Goal: Task Accomplishment & Management: Manage account settings

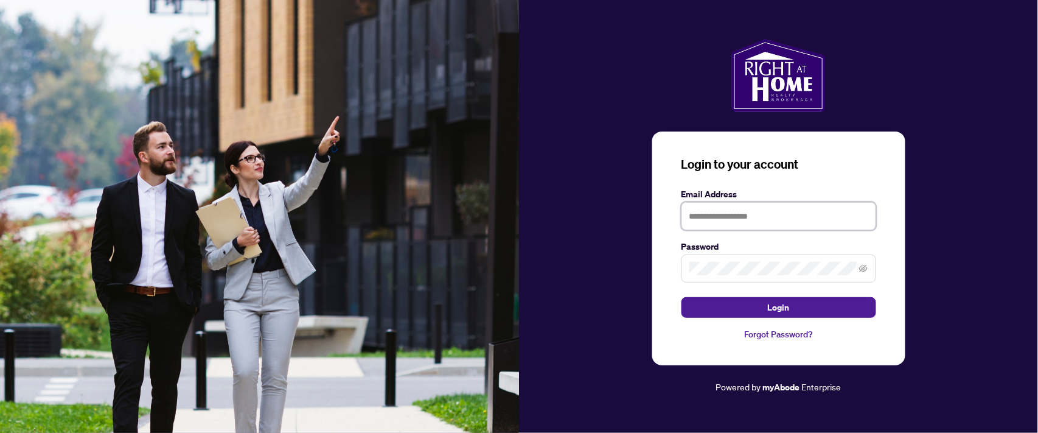
click at [728, 216] on input "text" at bounding box center [779, 216] width 195 height 28
type input "**********"
click at [682, 297] on button "Login" at bounding box center [779, 307] width 195 height 21
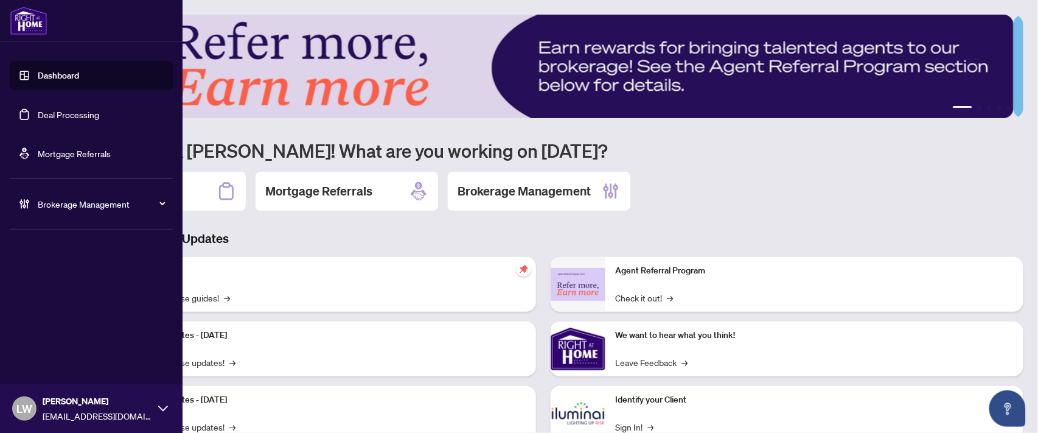
click at [83, 112] on link "Deal Processing" at bounding box center [68, 114] width 61 height 11
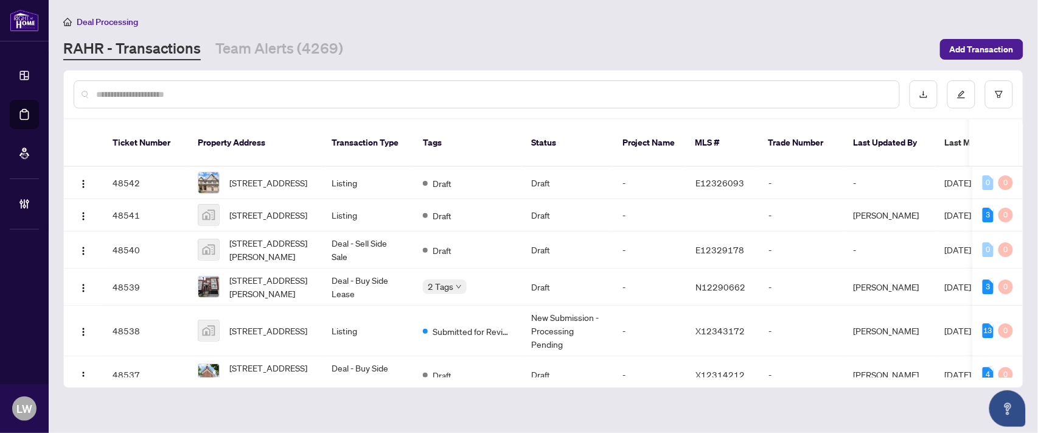
click at [357, 88] on input "text" at bounding box center [493, 94] width 794 height 13
type input "*****"
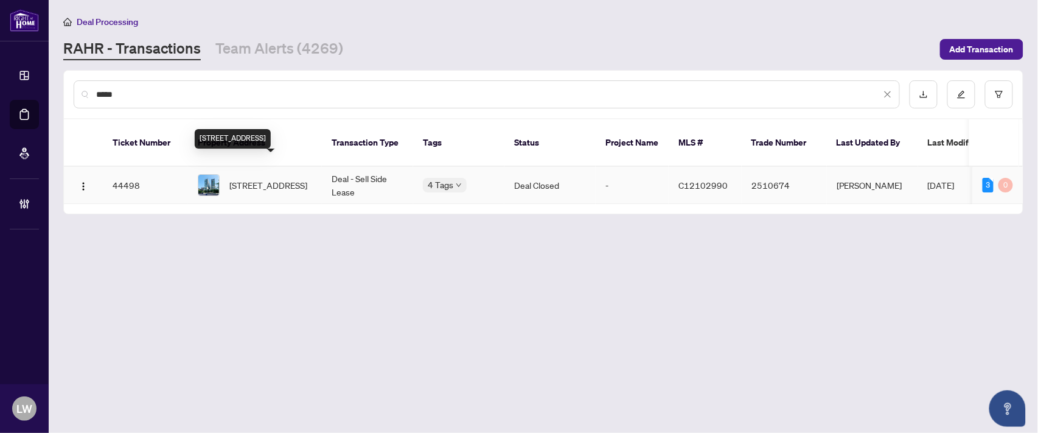
click at [277, 178] on span "[STREET_ADDRESS]" at bounding box center [268, 184] width 78 height 13
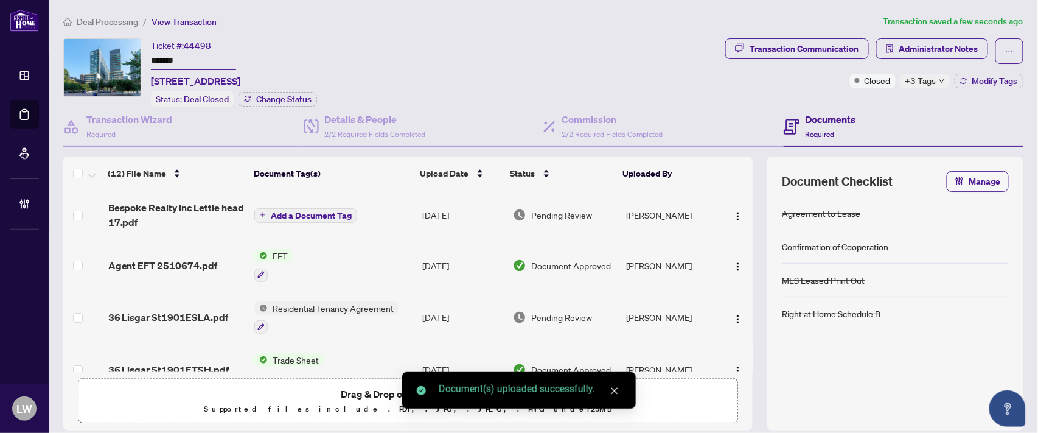
click at [262, 214] on icon "plus" at bounding box center [263, 215] width 6 height 6
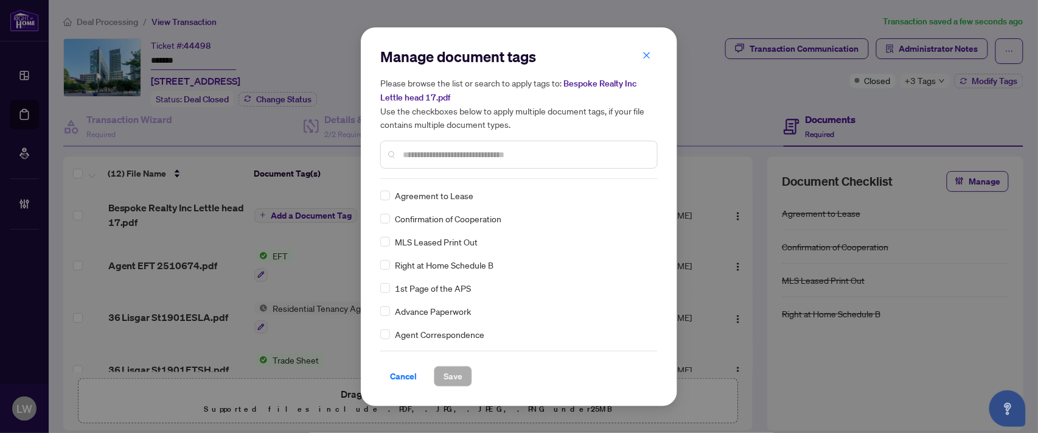
click at [435, 157] on input "text" at bounding box center [525, 154] width 245 height 13
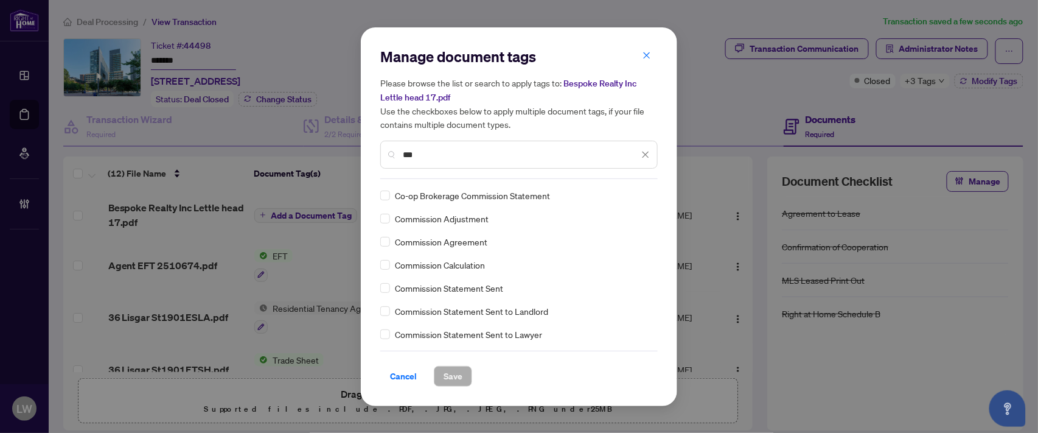
type input "***"
click at [391, 194] on div "Co-op Brokerage Commission Statement" at bounding box center [515, 195] width 270 height 13
click at [446, 380] on span "Save" at bounding box center [453, 375] width 19 height 19
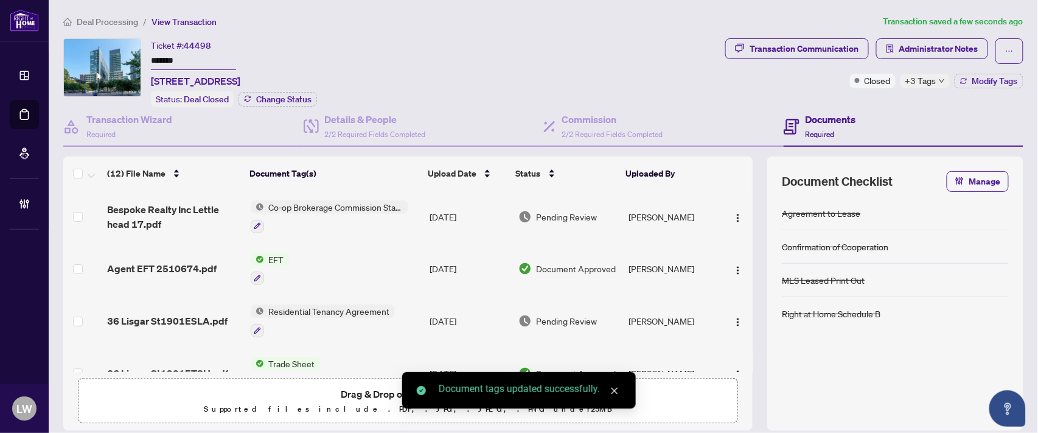
click at [569, 212] on span "Pending Review" at bounding box center [567, 216] width 61 height 13
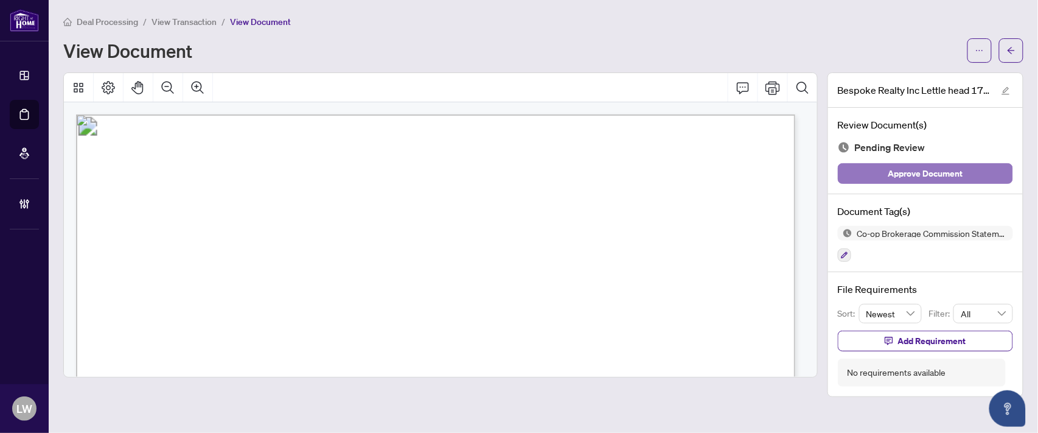
click at [911, 172] on span "Approve Document" at bounding box center [926, 173] width 75 height 19
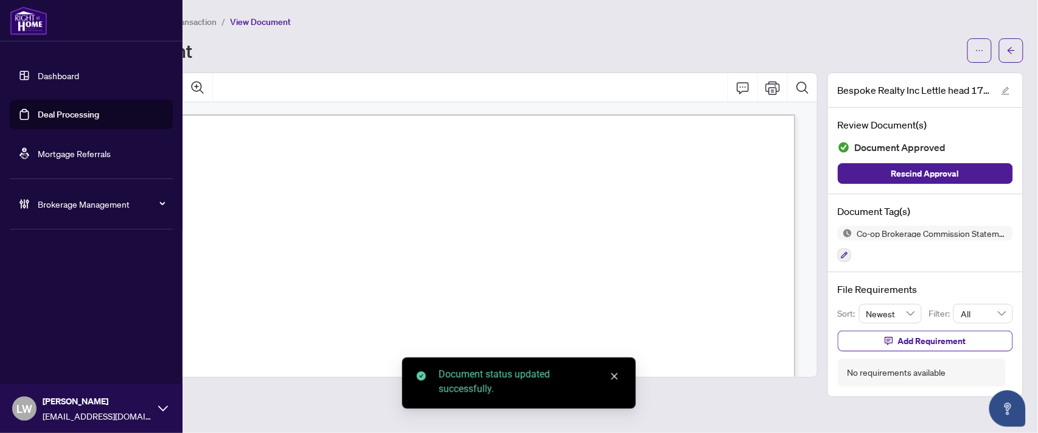
click at [68, 114] on link "Deal Processing" at bounding box center [68, 114] width 61 height 11
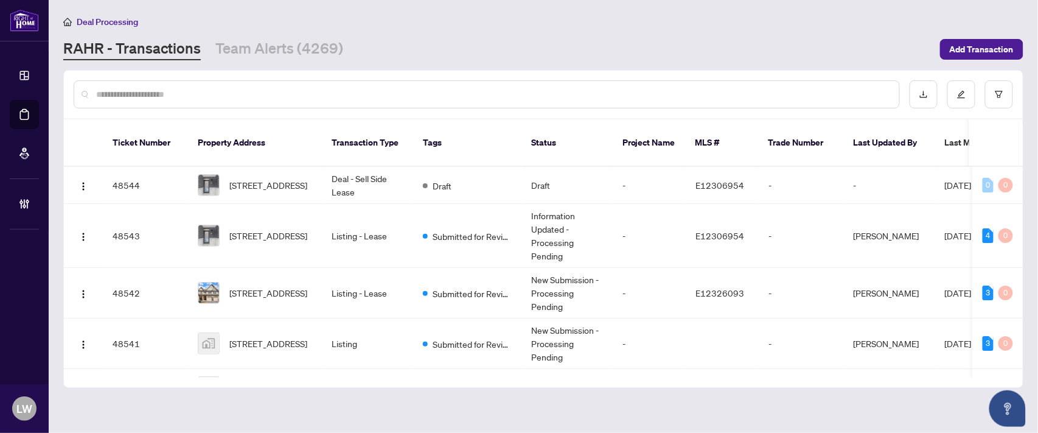
click at [306, 93] on input "text" at bounding box center [493, 94] width 794 height 13
type input "*****"
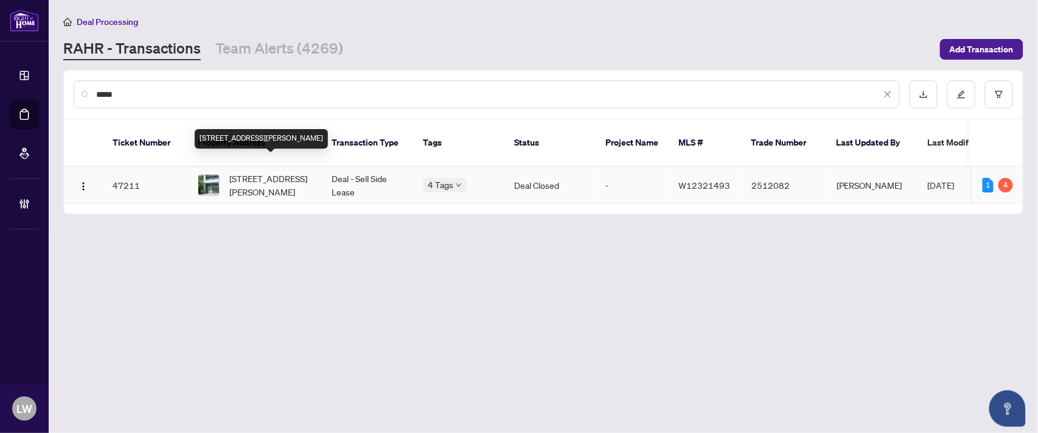
click at [284, 172] on span "[STREET_ADDRESS][PERSON_NAME]" at bounding box center [270, 185] width 83 height 27
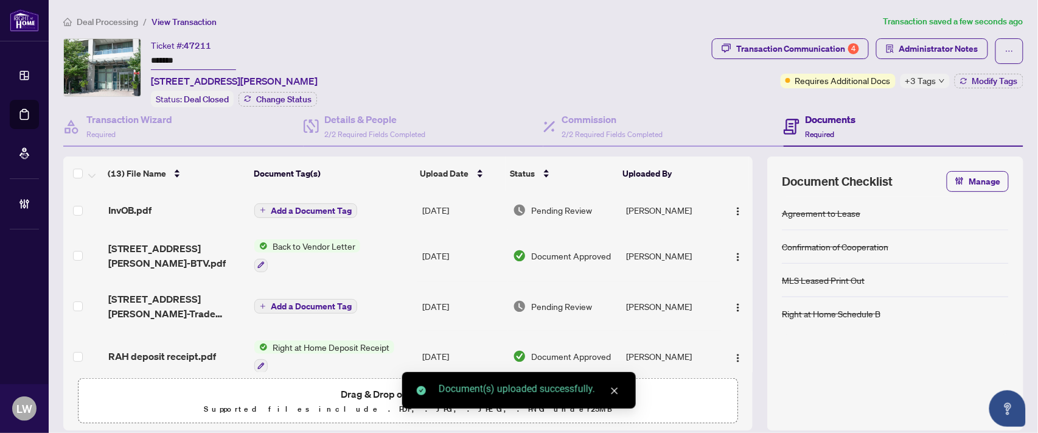
click at [260, 207] on icon "plus" at bounding box center [263, 210] width 6 height 6
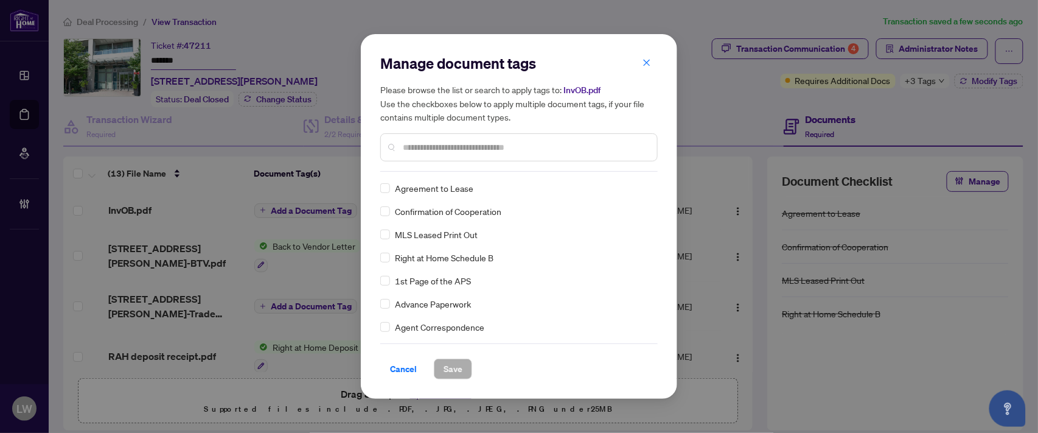
click at [427, 152] on input "text" at bounding box center [525, 147] width 245 height 13
type input "***"
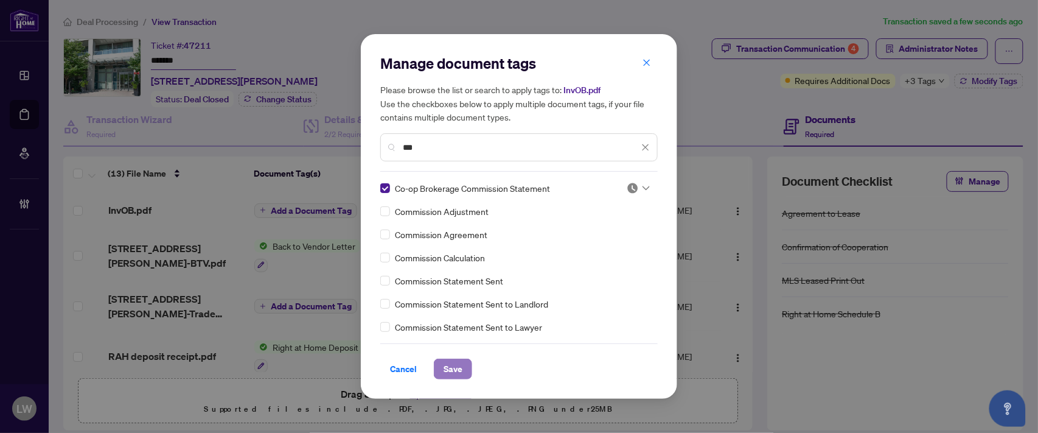
click at [451, 368] on span "Save" at bounding box center [453, 368] width 19 height 19
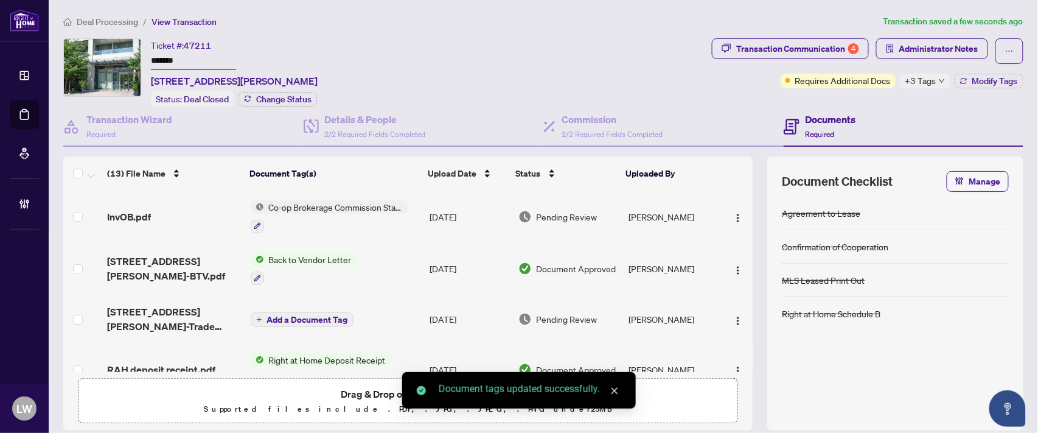
click at [569, 211] on span "Pending Review" at bounding box center [567, 216] width 61 height 13
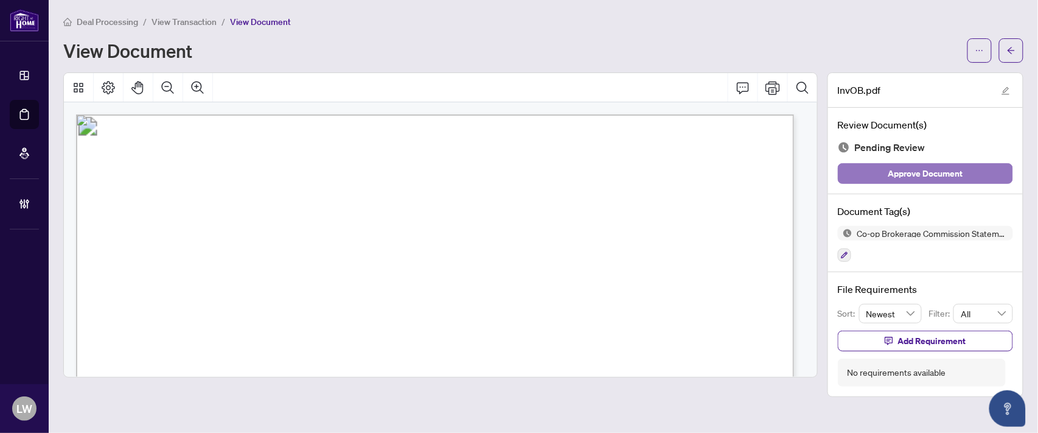
click at [940, 178] on span "Approve Document" at bounding box center [926, 173] width 75 height 19
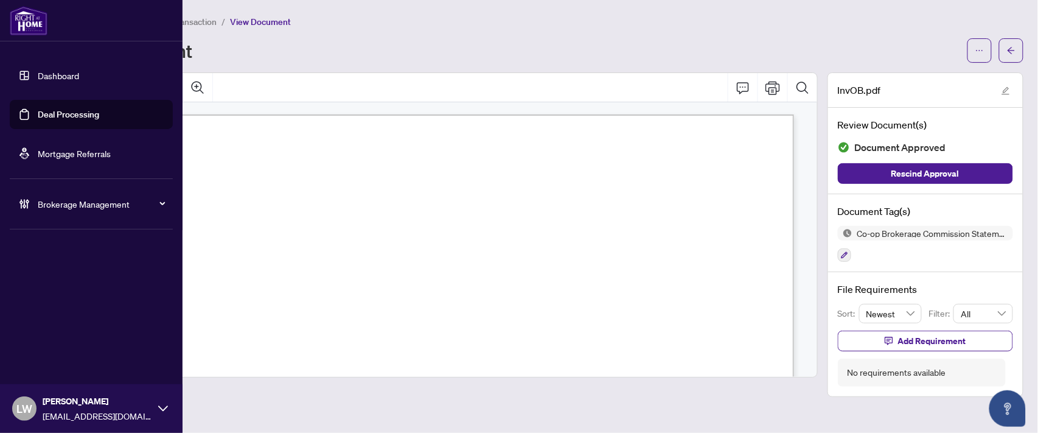
click at [80, 116] on link "Deal Processing" at bounding box center [68, 114] width 61 height 11
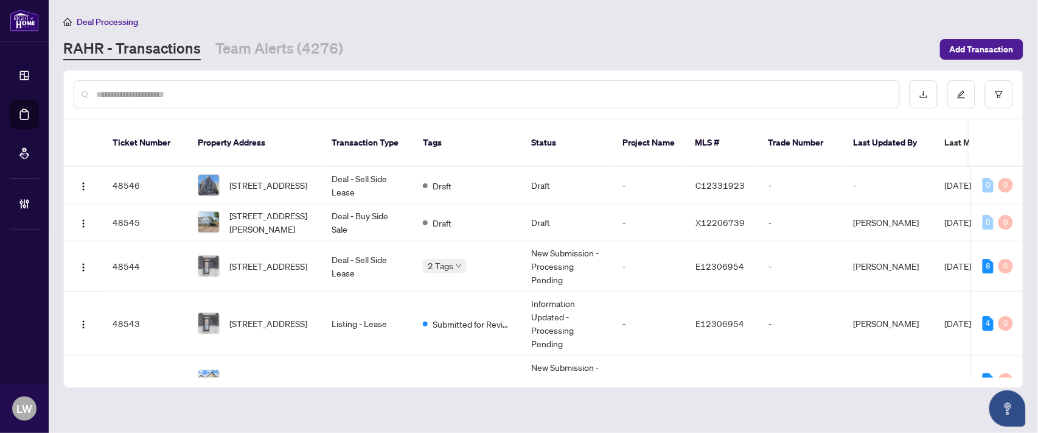
click at [370, 89] on input "text" at bounding box center [493, 94] width 794 height 13
type input "*****"
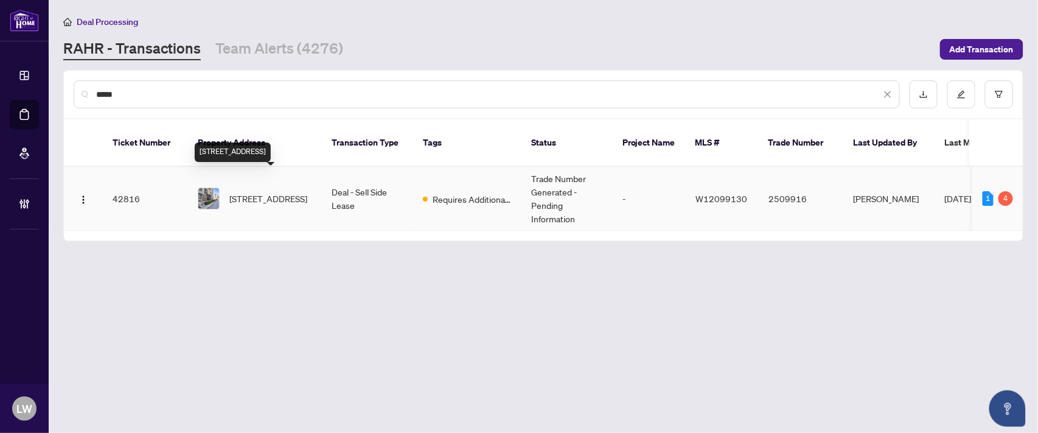
click at [284, 192] on span "[STREET_ADDRESS]" at bounding box center [268, 198] width 78 height 13
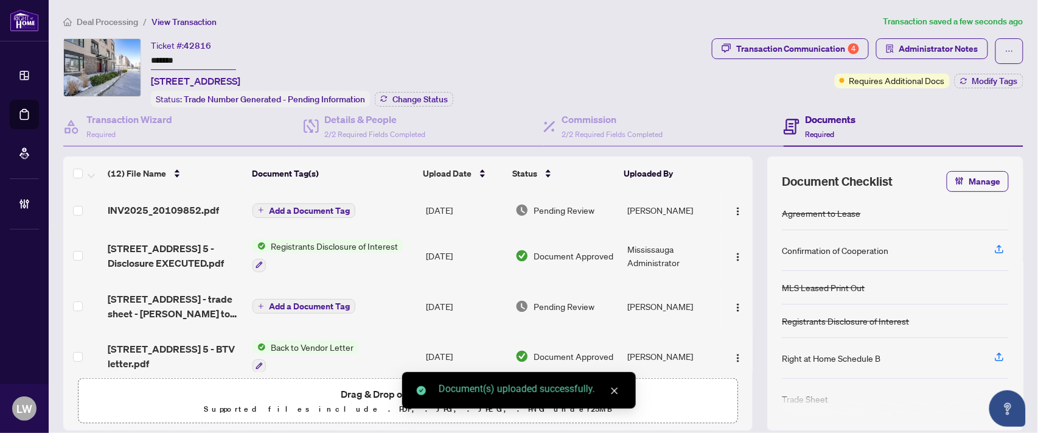
click at [269, 210] on span "Add a Document Tag" at bounding box center [309, 210] width 81 height 9
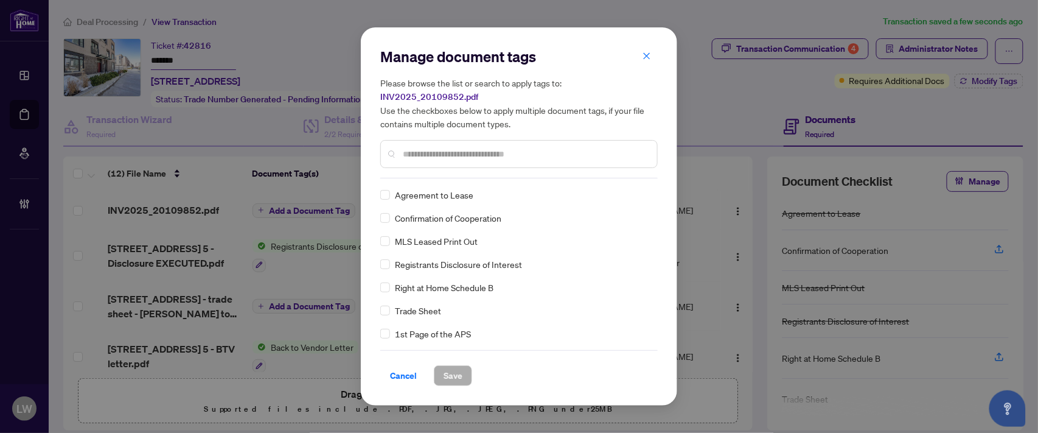
click at [477, 147] on input "text" at bounding box center [525, 153] width 245 height 13
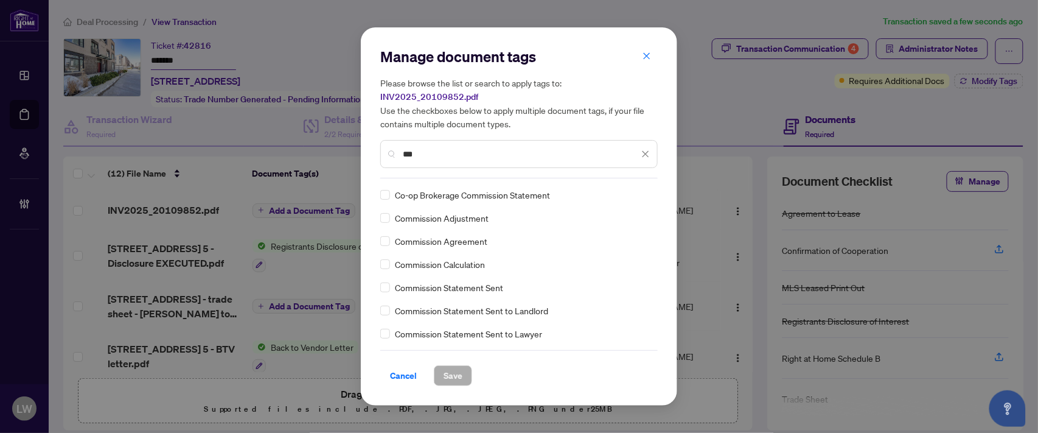
type input "***"
click at [460, 368] on span "Save" at bounding box center [453, 375] width 19 height 19
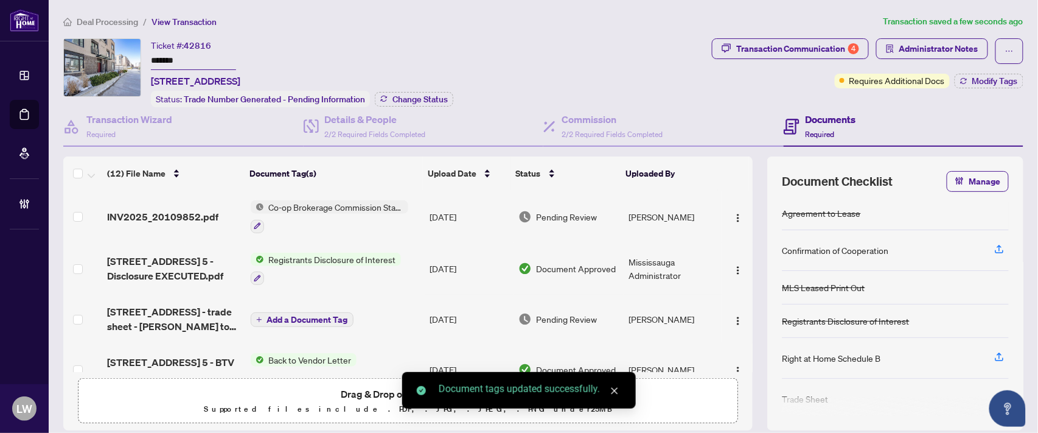
click at [564, 211] on span "Pending Review" at bounding box center [567, 216] width 61 height 13
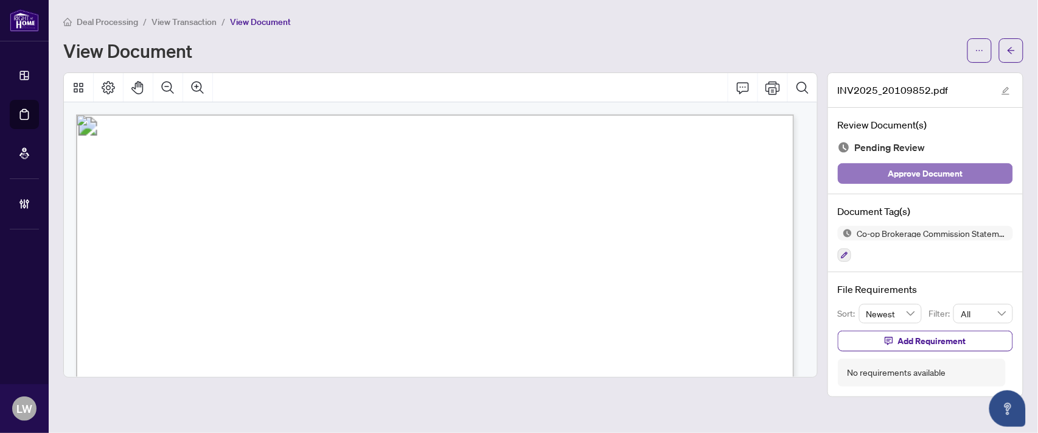
click at [908, 175] on span "Approve Document" at bounding box center [926, 173] width 75 height 19
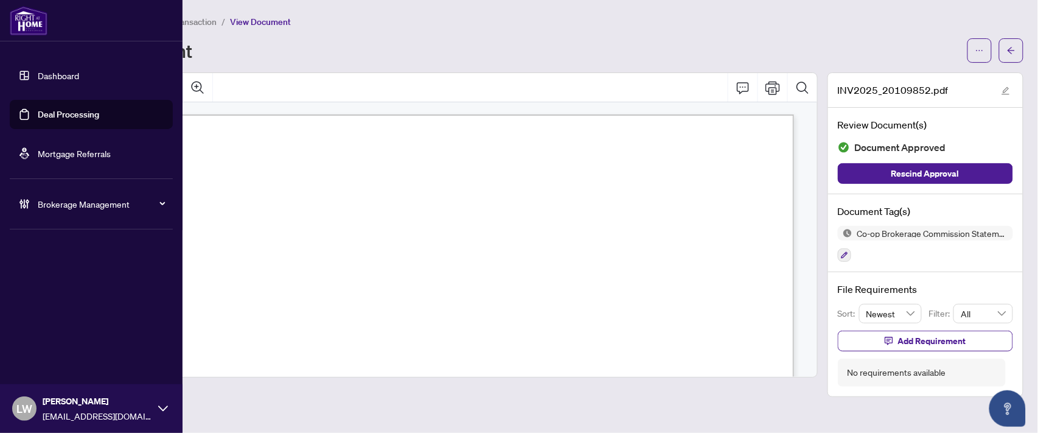
click at [75, 112] on link "Deal Processing" at bounding box center [68, 114] width 61 height 11
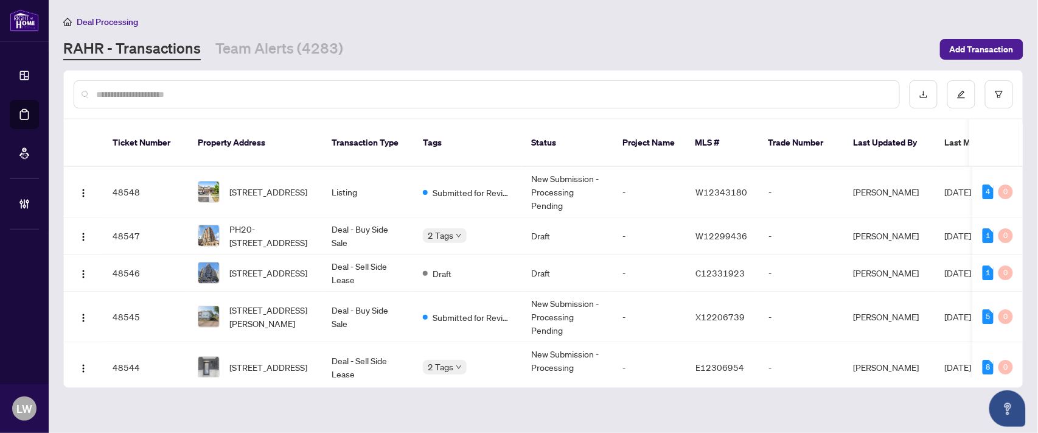
click at [235, 92] on input "text" at bounding box center [493, 94] width 794 height 13
type input "*****"
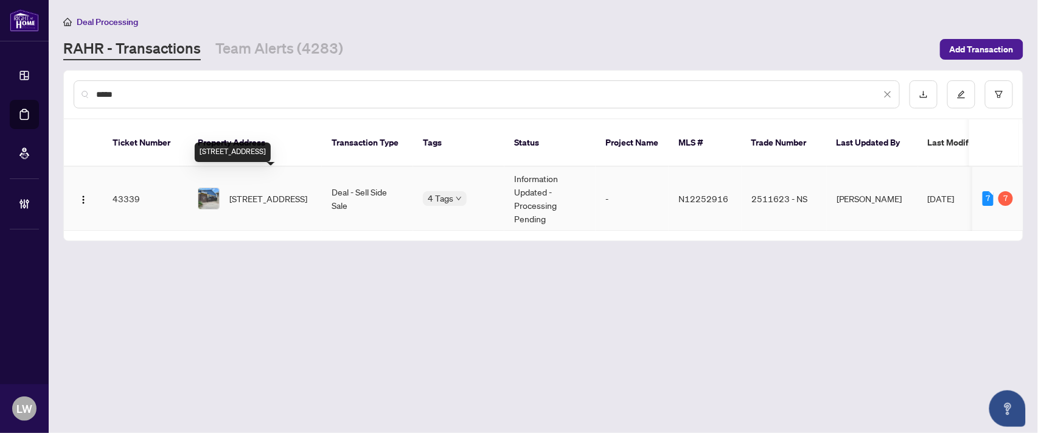
click at [244, 192] on span "[STREET_ADDRESS]" at bounding box center [268, 198] width 78 height 13
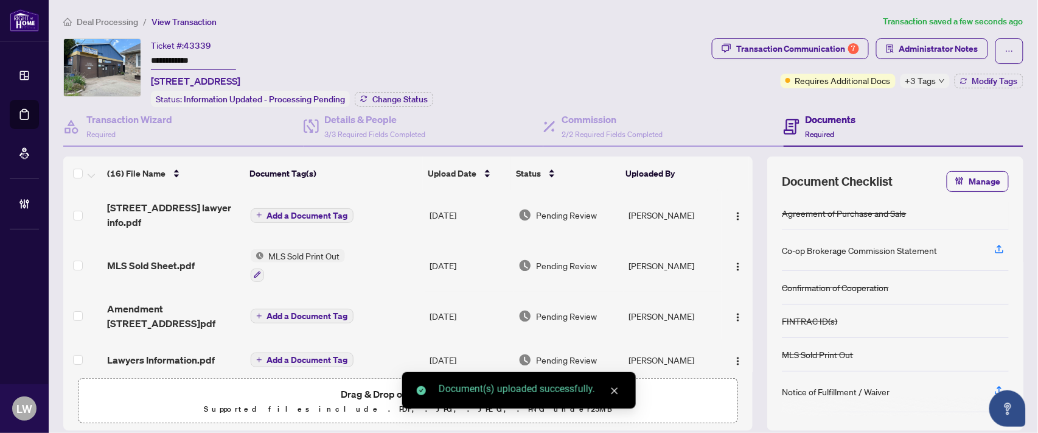
click at [256, 212] on icon "plus" at bounding box center [259, 215] width 6 height 6
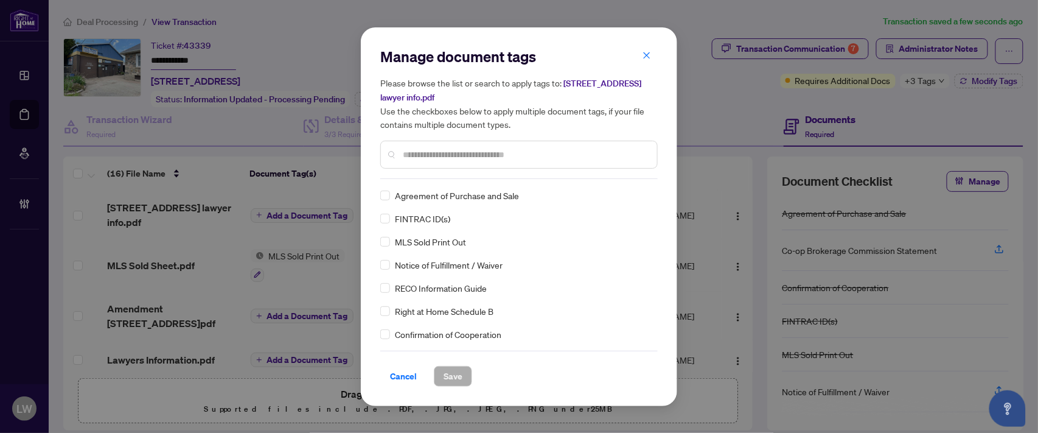
click at [474, 148] on input "text" at bounding box center [525, 154] width 245 height 13
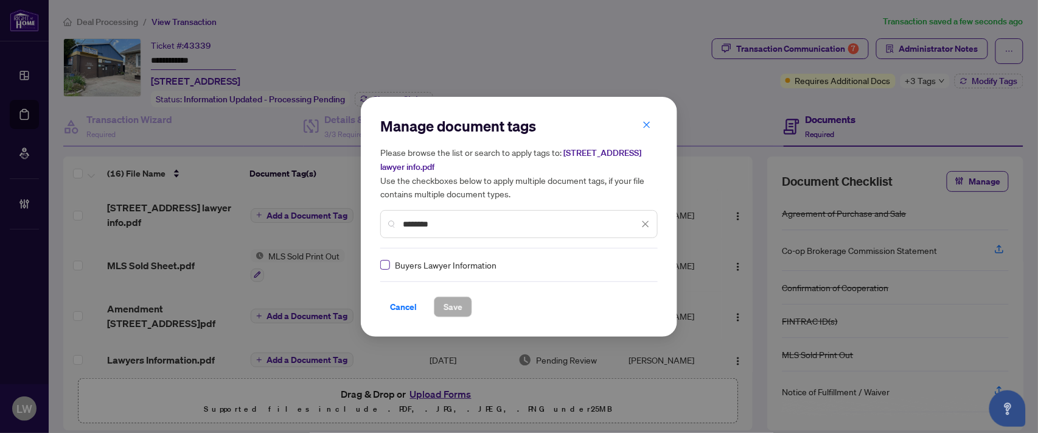
type input "********"
click at [453, 304] on span "Save" at bounding box center [453, 306] width 19 height 19
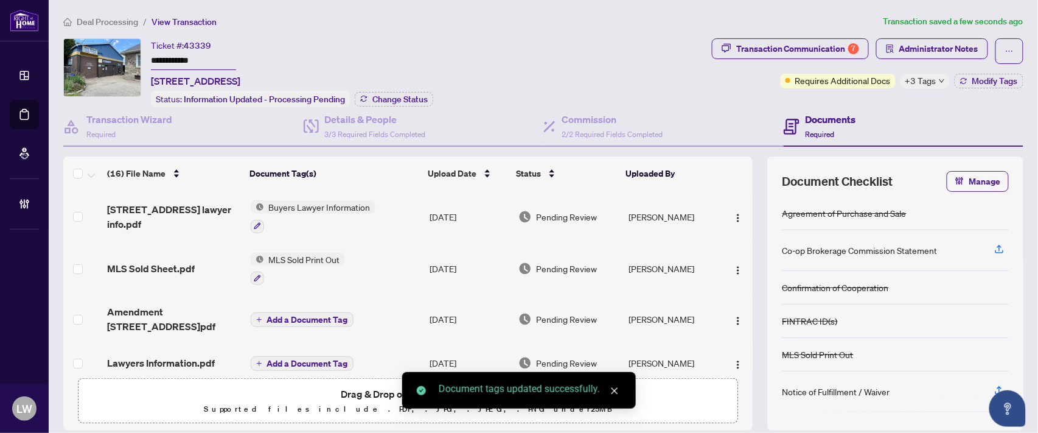
click at [550, 218] on span "Pending Review" at bounding box center [567, 216] width 61 height 13
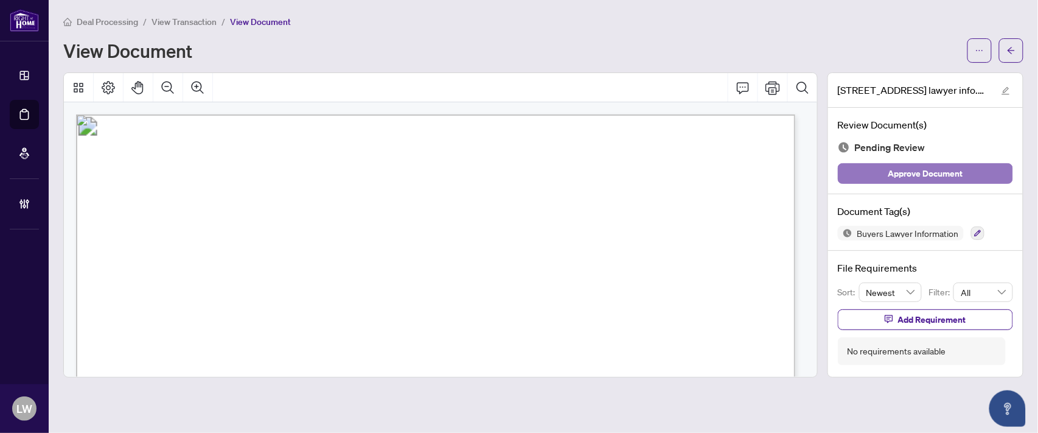
click at [881, 177] on button "Approve Document" at bounding box center [925, 173] width 175 height 21
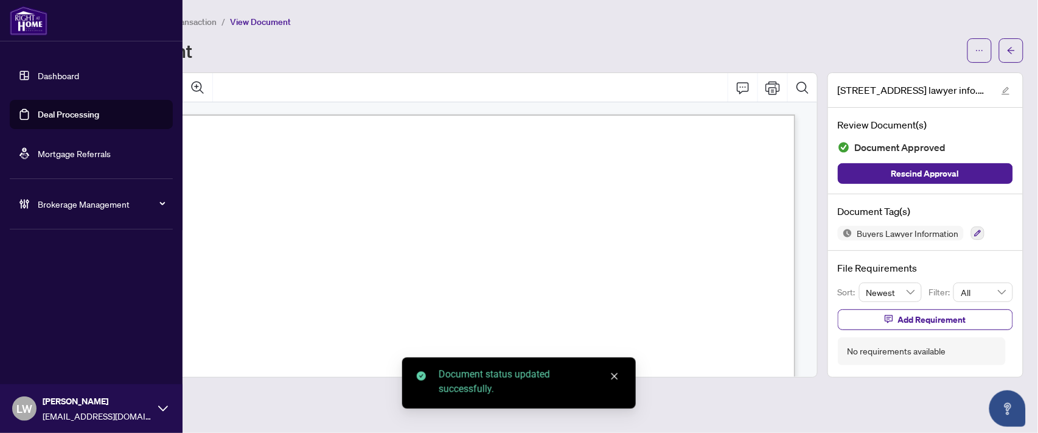
click at [63, 119] on link "Deal Processing" at bounding box center [68, 114] width 61 height 11
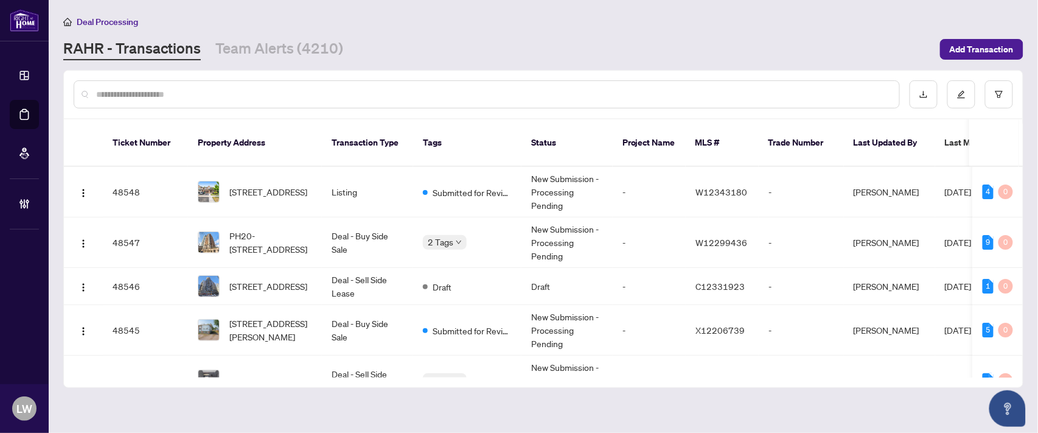
click at [339, 94] on input "text" at bounding box center [493, 94] width 794 height 13
type input "*****"
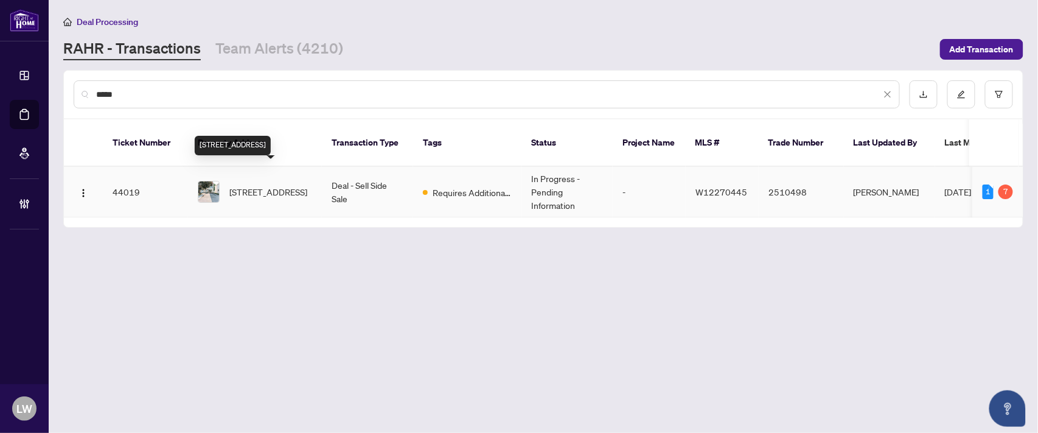
click at [253, 185] on span "[STREET_ADDRESS]" at bounding box center [268, 191] width 78 height 13
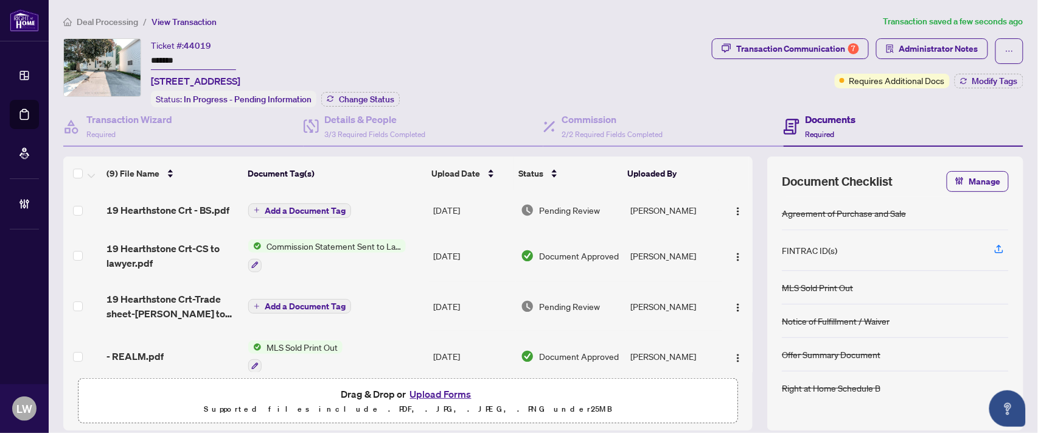
click at [287, 209] on span "Add a Document Tag" at bounding box center [305, 210] width 81 height 9
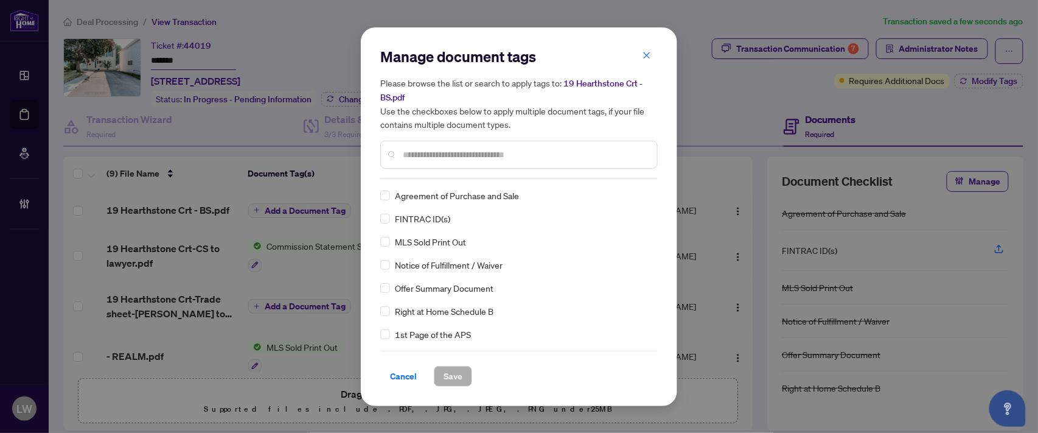
click at [560, 150] on input "text" at bounding box center [525, 154] width 245 height 13
type input "***"
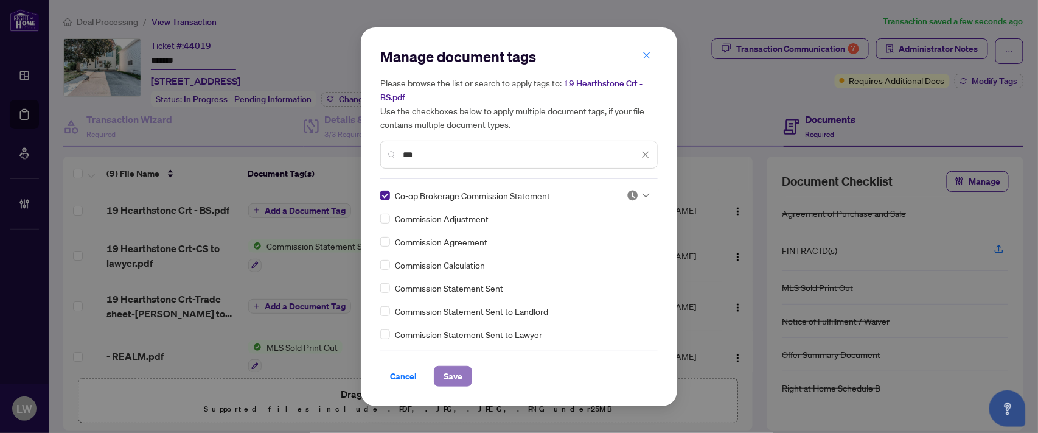
click at [458, 385] on button "Save" at bounding box center [453, 376] width 38 height 21
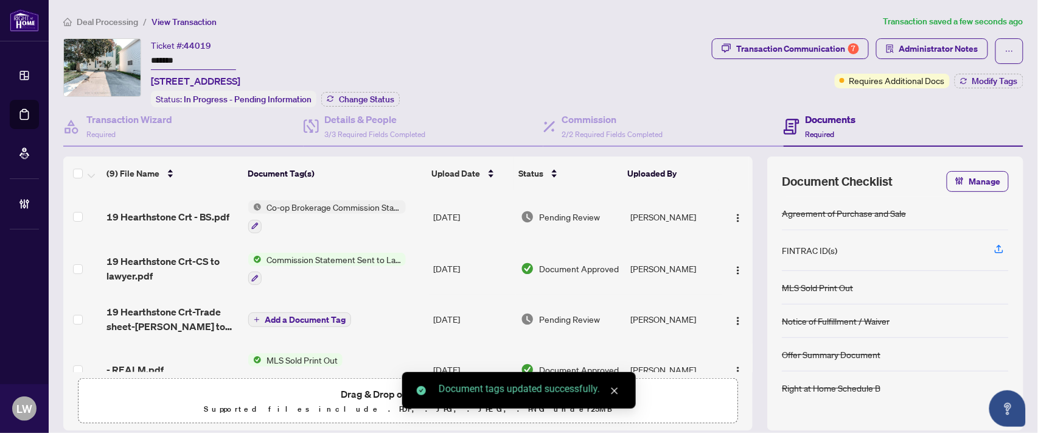
click at [570, 212] on span "Pending Review" at bounding box center [569, 216] width 61 height 13
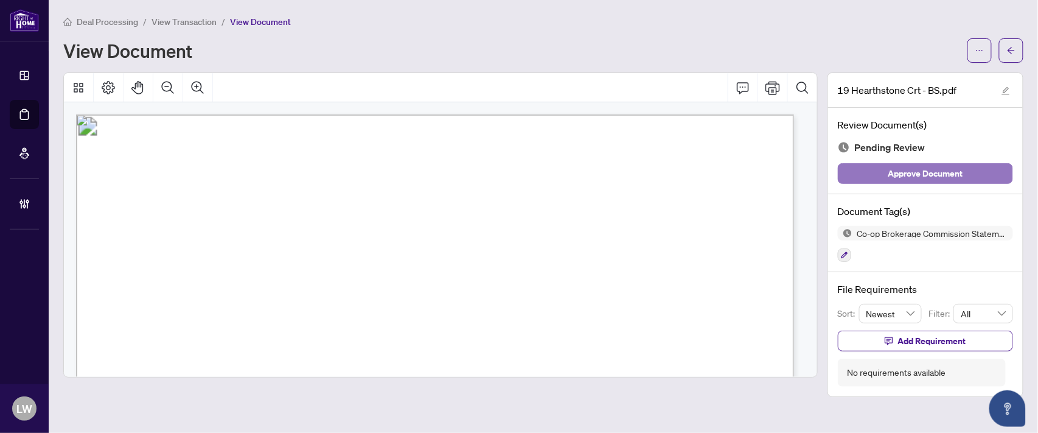
click at [909, 174] on span "Approve Document" at bounding box center [926, 173] width 75 height 19
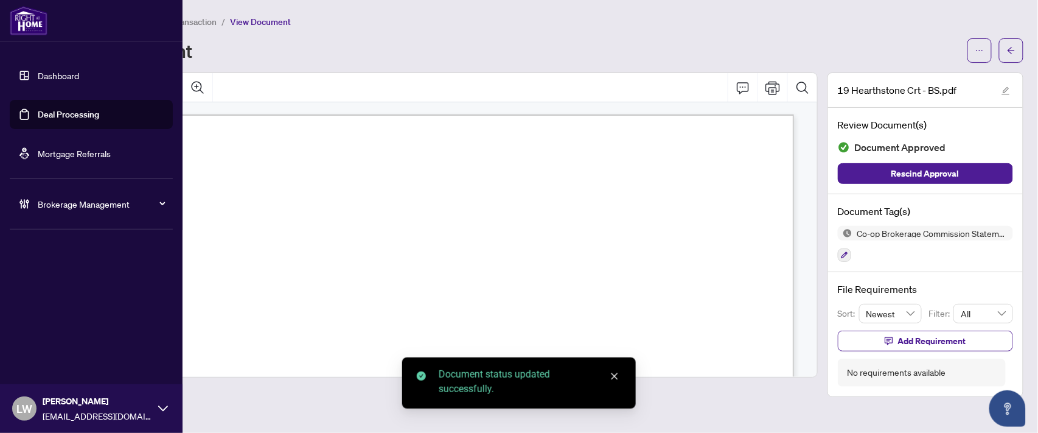
click at [61, 113] on link "Deal Processing" at bounding box center [68, 114] width 61 height 11
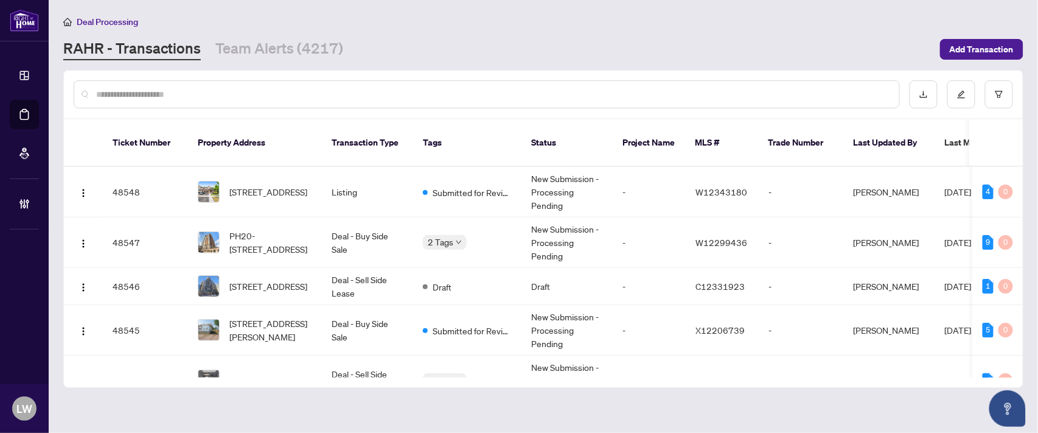
click at [371, 88] on input "text" at bounding box center [493, 94] width 794 height 13
type input "*****"
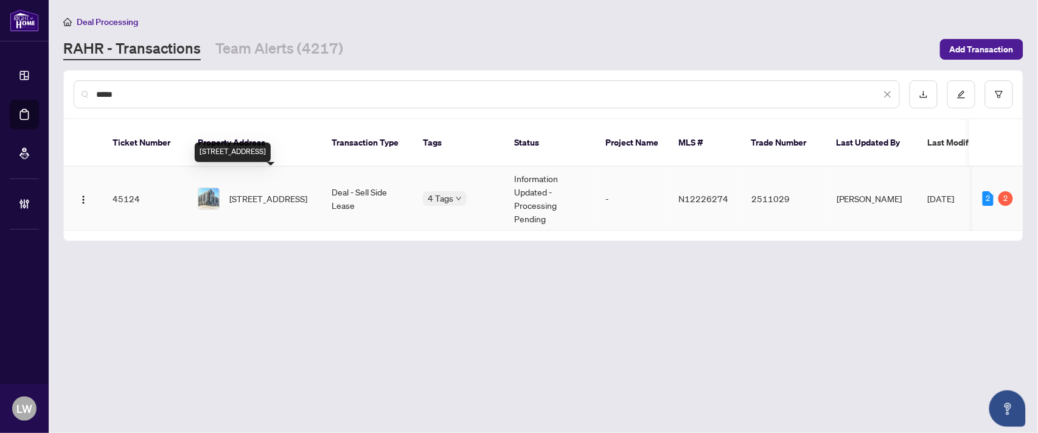
click at [257, 192] on span "[STREET_ADDRESS]" at bounding box center [268, 198] width 78 height 13
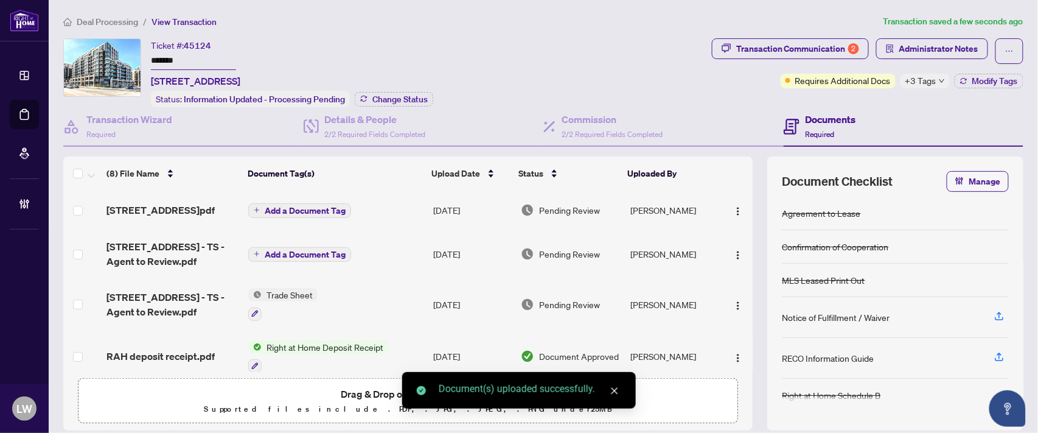
click at [260, 207] on button "Add a Document Tag" at bounding box center [299, 210] width 103 height 15
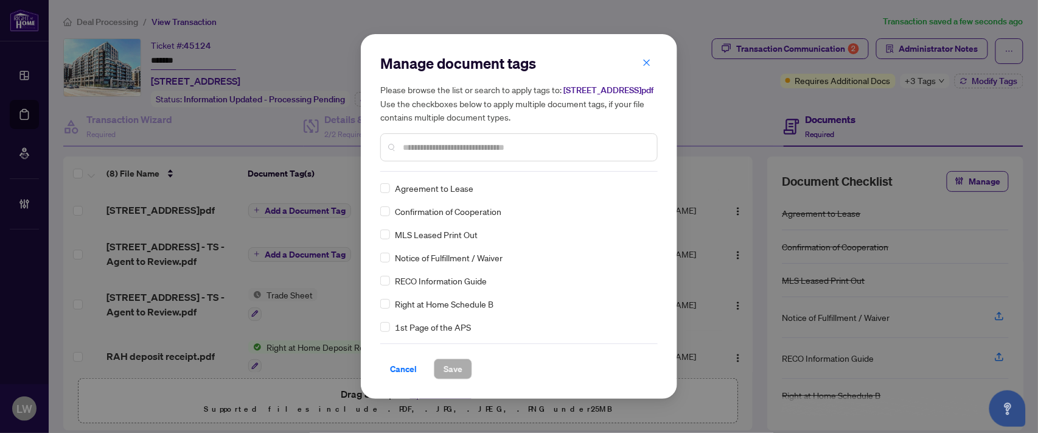
click at [558, 149] on input "text" at bounding box center [525, 147] width 245 height 13
type input "***"
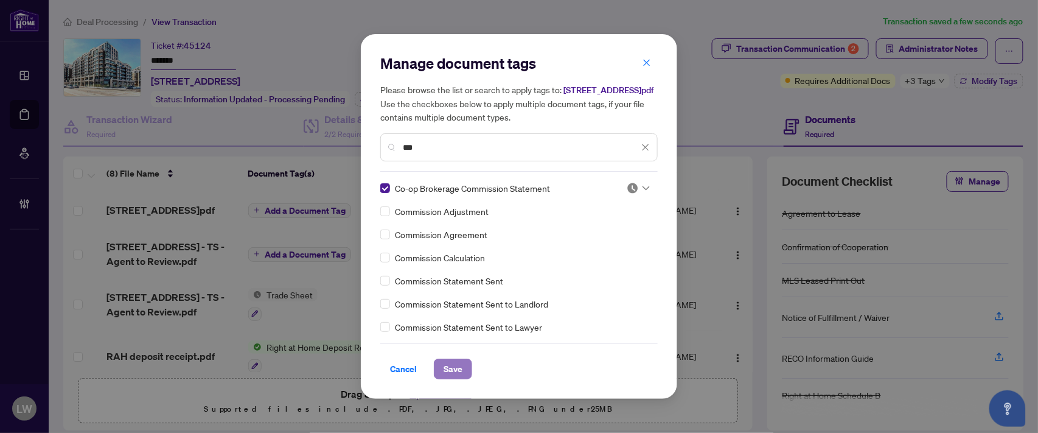
click at [460, 376] on span "Save" at bounding box center [453, 368] width 19 height 19
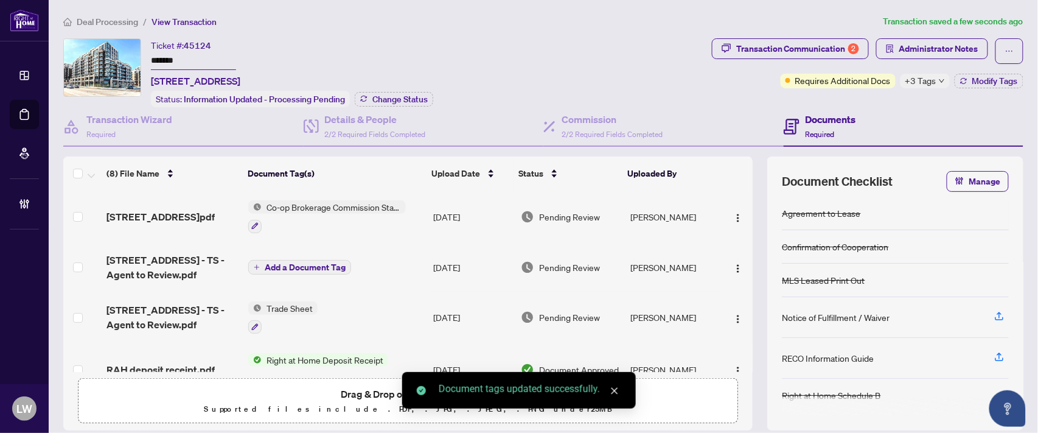
click at [554, 211] on span "Pending Review" at bounding box center [569, 216] width 61 height 13
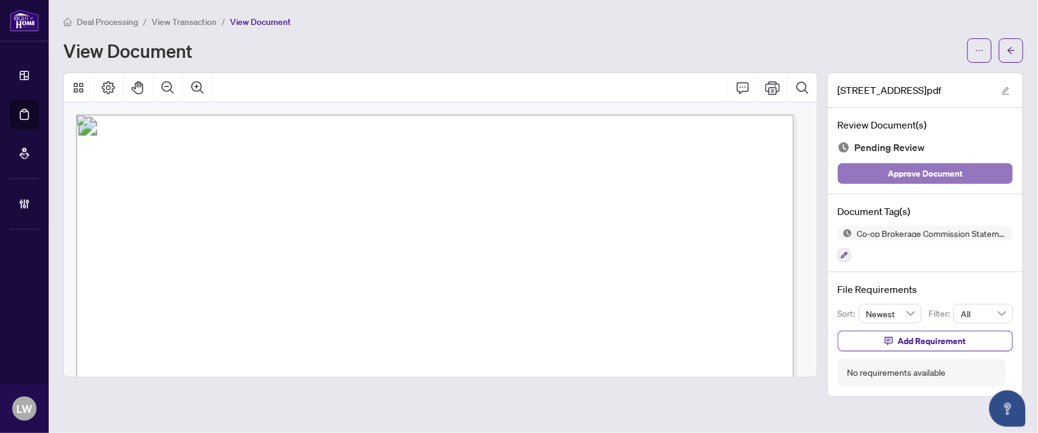
click at [913, 180] on span "Approve Document" at bounding box center [926, 173] width 75 height 19
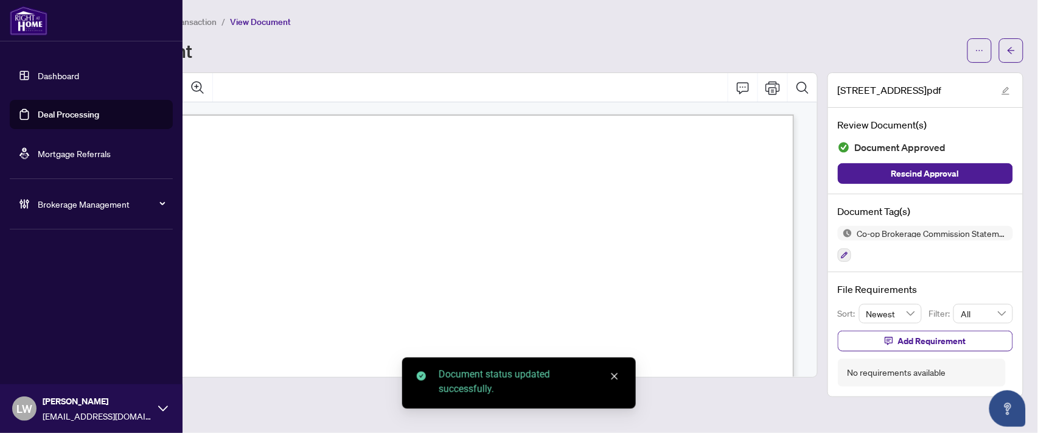
click at [75, 117] on link "Deal Processing" at bounding box center [68, 114] width 61 height 11
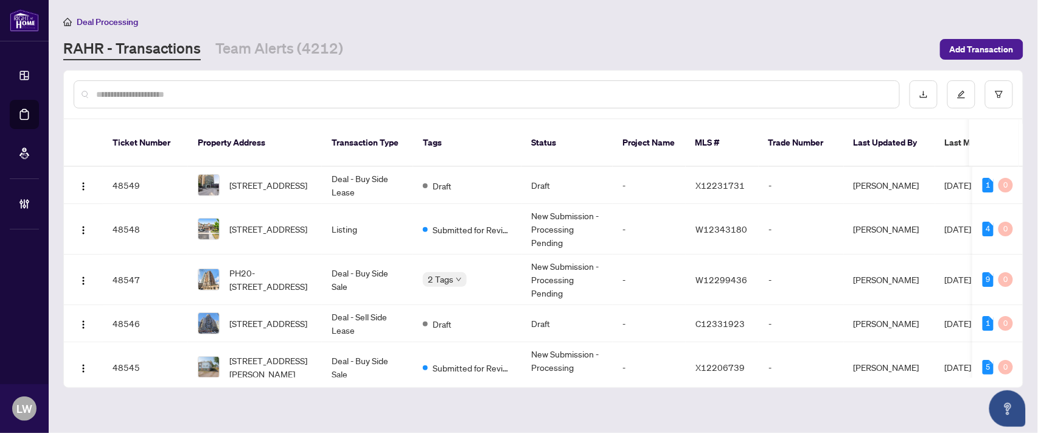
click at [369, 94] on input "text" at bounding box center [493, 94] width 794 height 13
type input "*****"
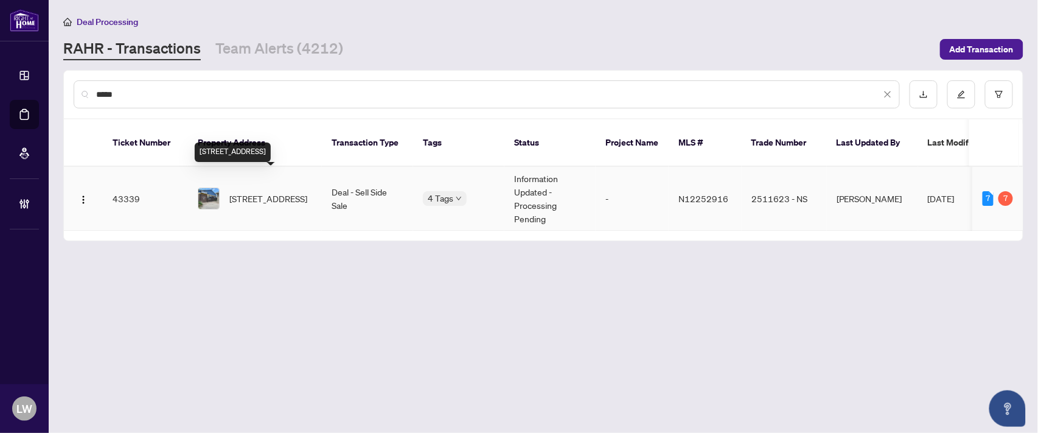
click at [262, 192] on span "[STREET_ADDRESS]" at bounding box center [268, 198] width 78 height 13
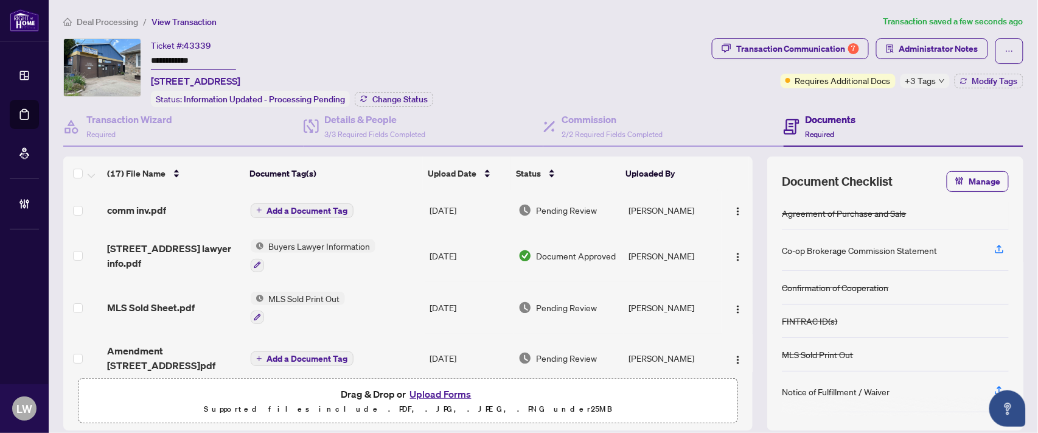
click at [267, 206] on span "Add a Document Tag" at bounding box center [307, 210] width 81 height 9
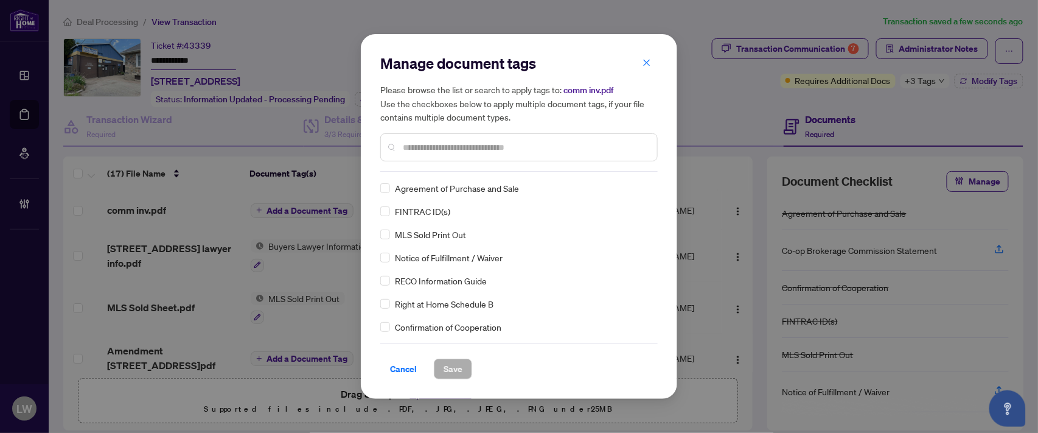
click at [419, 144] on input "text" at bounding box center [525, 147] width 245 height 13
type input "***"
click at [457, 373] on span "Save" at bounding box center [453, 368] width 19 height 19
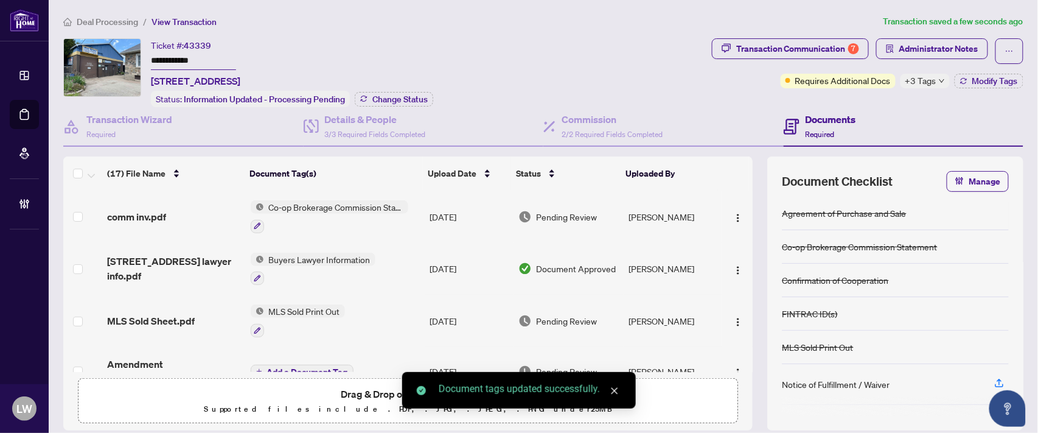
click at [546, 212] on span "Pending Review" at bounding box center [567, 216] width 61 height 13
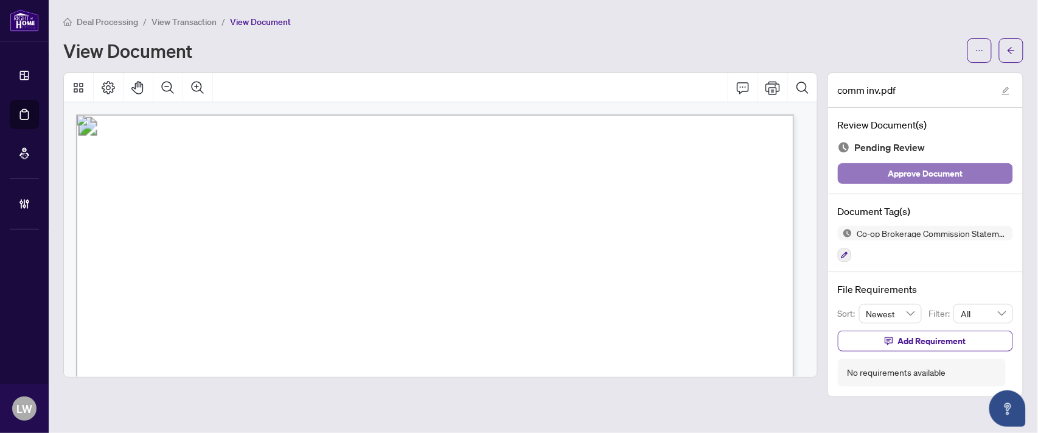
click at [911, 172] on span "Approve Document" at bounding box center [926, 173] width 75 height 19
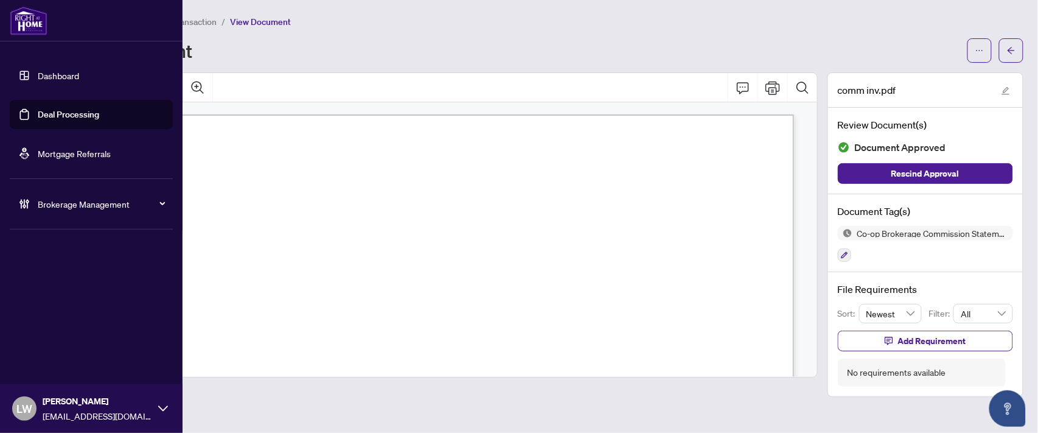
click at [63, 117] on link "Deal Processing" at bounding box center [68, 114] width 61 height 11
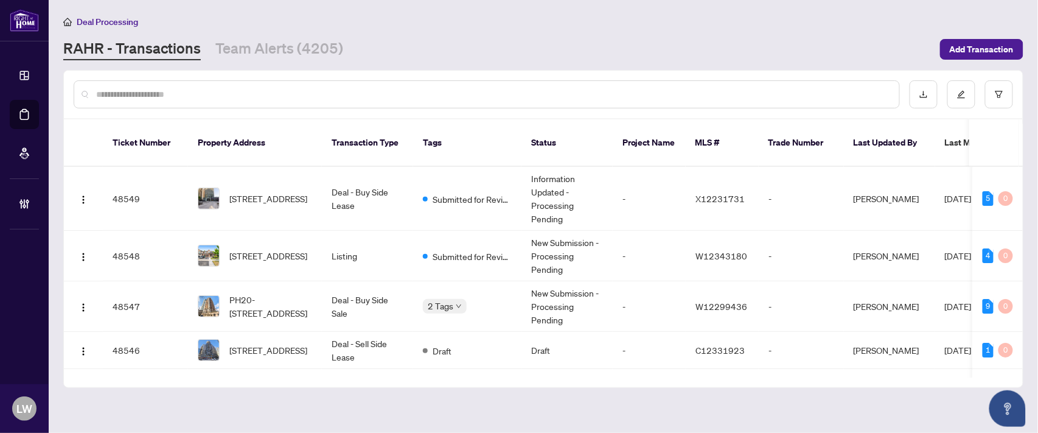
click at [354, 93] on input "text" at bounding box center [493, 94] width 794 height 13
type input "*****"
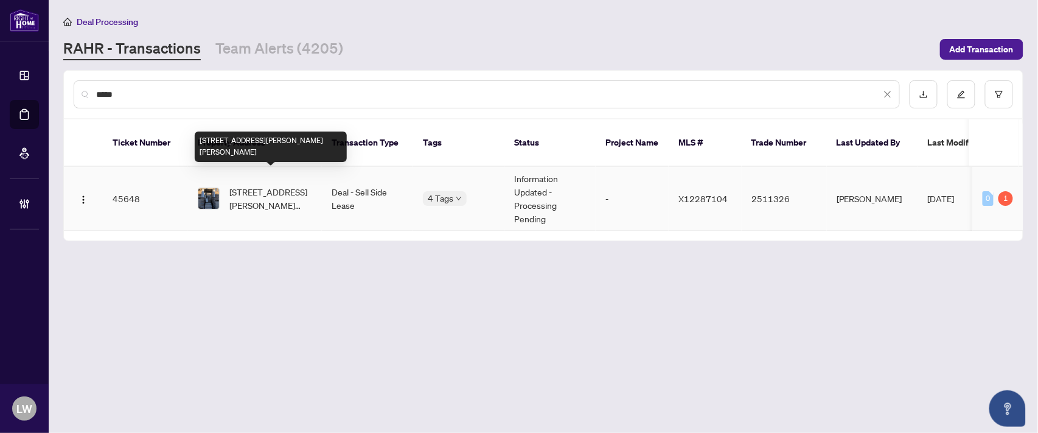
click at [264, 185] on span "[STREET_ADDRESS][PERSON_NAME][PERSON_NAME]" at bounding box center [270, 198] width 83 height 27
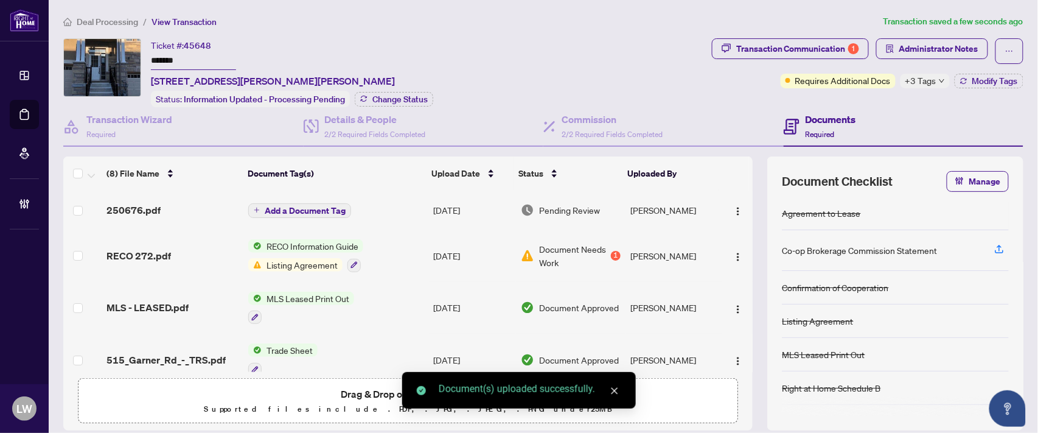
click at [265, 208] on span "Add a Document Tag" at bounding box center [305, 210] width 81 height 9
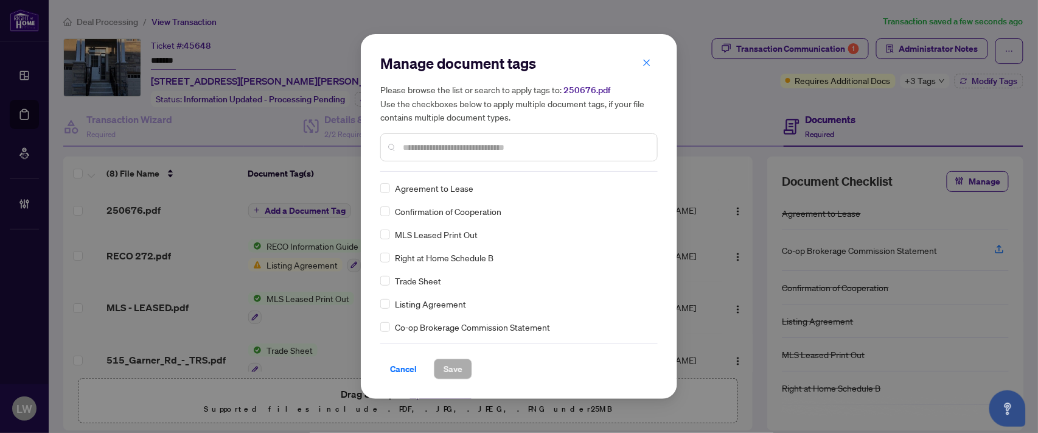
click at [496, 148] on input "text" at bounding box center [525, 147] width 245 height 13
type input "***"
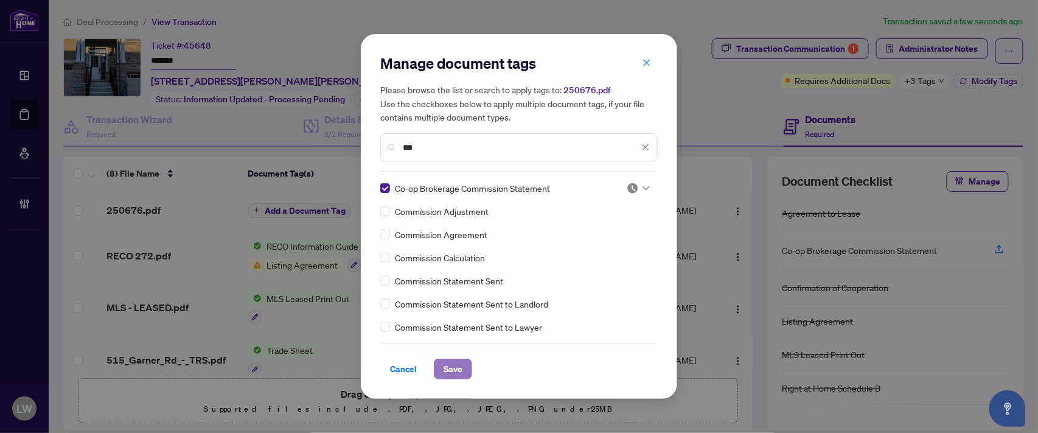
click at [441, 366] on button "Save" at bounding box center [453, 369] width 38 height 21
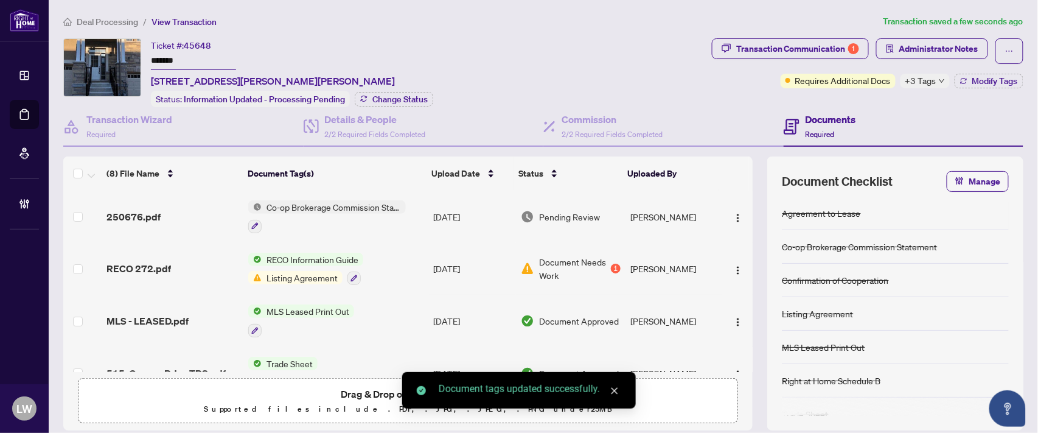
click at [553, 211] on span "Pending Review" at bounding box center [569, 216] width 61 height 13
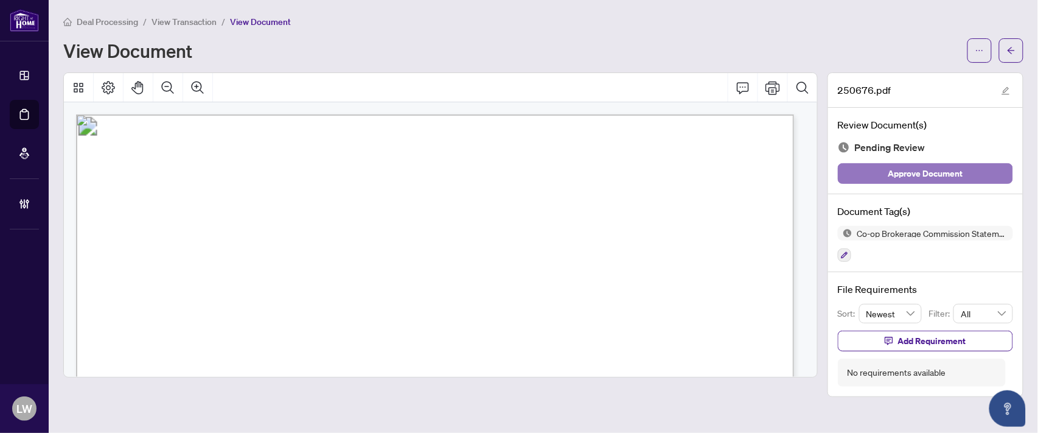
click at [909, 169] on span "Approve Document" at bounding box center [926, 173] width 75 height 19
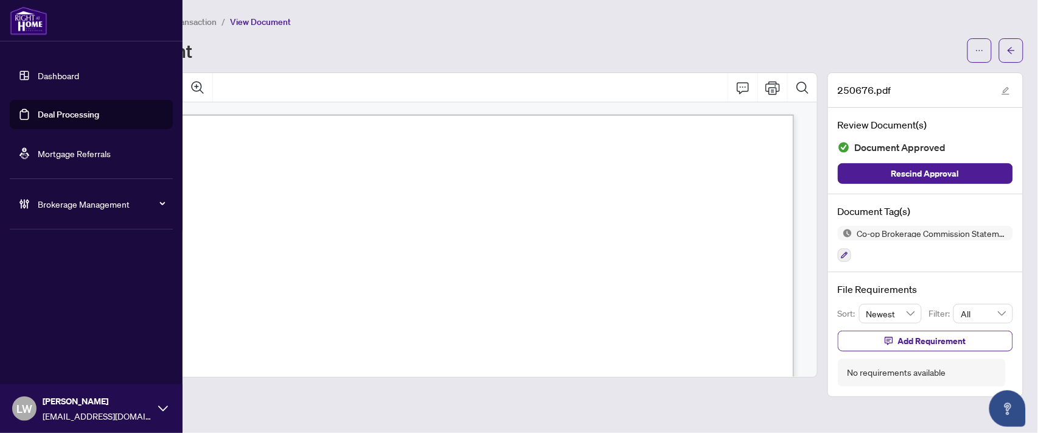
click at [80, 114] on link "Deal Processing" at bounding box center [68, 114] width 61 height 11
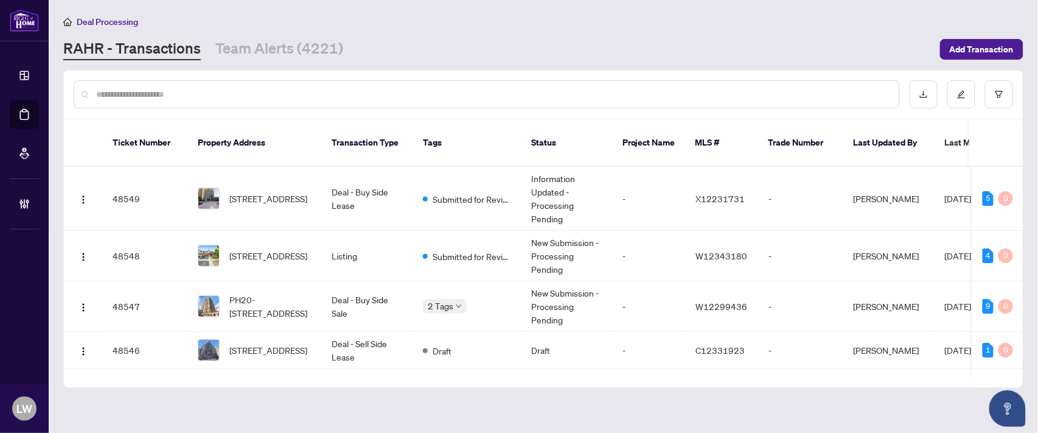
click at [413, 88] on input "text" at bounding box center [493, 94] width 794 height 13
type input "*****"
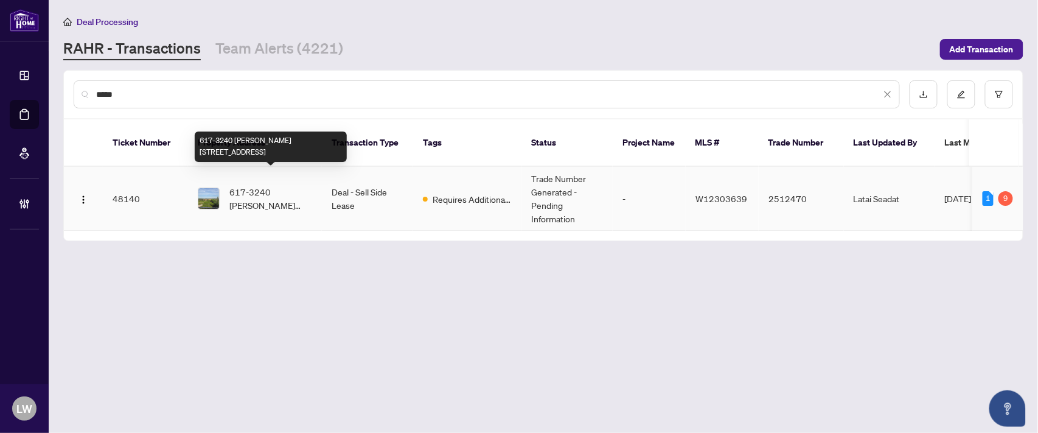
click at [256, 185] on span "617-3240 [PERSON_NAME][STREET_ADDRESS]" at bounding box center [270, 198] width 83 height 27
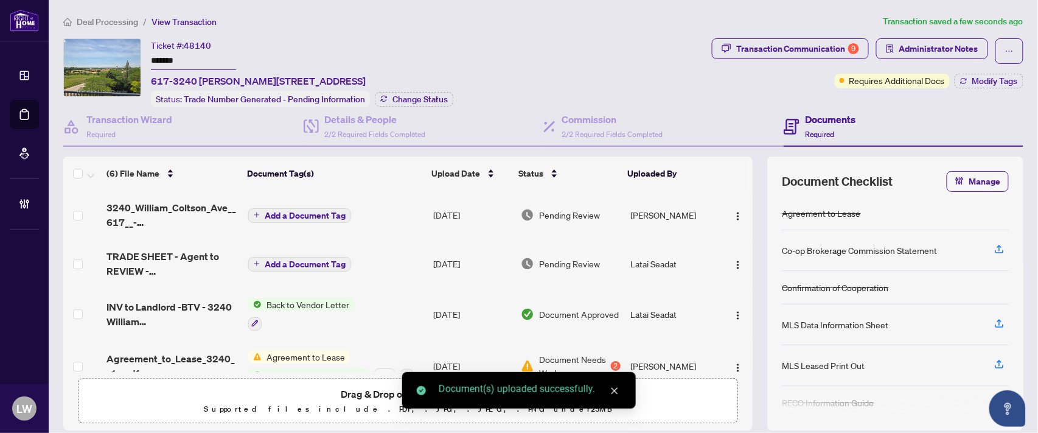
click at [265, 211] on span "Add a Document Tag" at bounding box center [305, 215] width 81 height 9
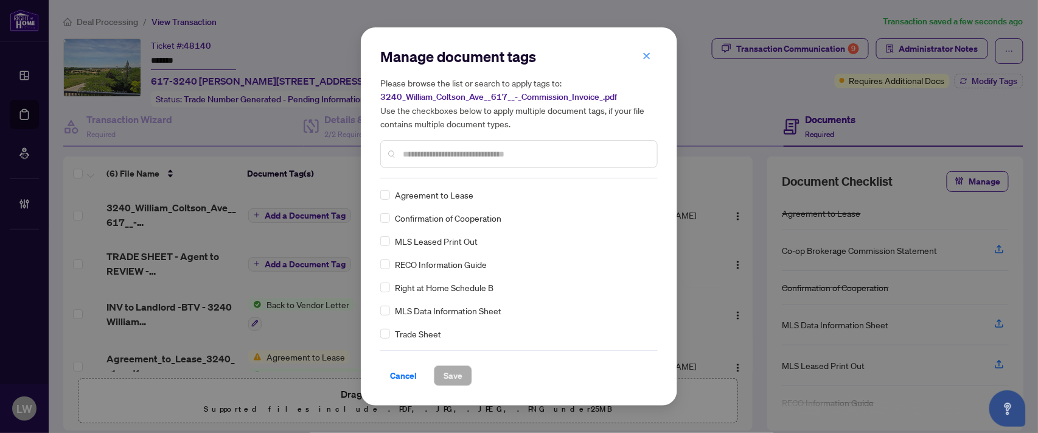
click at [508, 152] on input "text" at bounding box center [525, 153] width 245 height 13
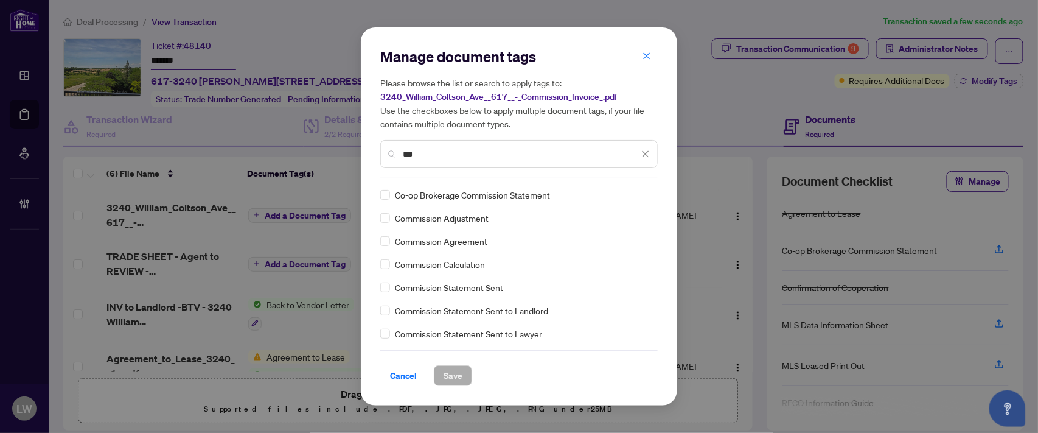
type input "***"
click at [447, 373] on span "Save" at bounding box center [453, 375] width 19 height 19
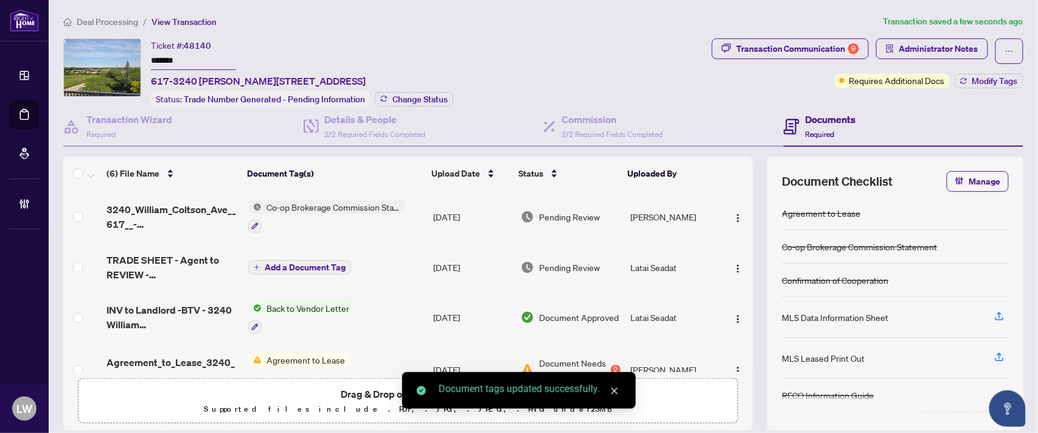
click at [562, 211] on span "Pending Review" at bounding box center [569, 216] width 61 height 13
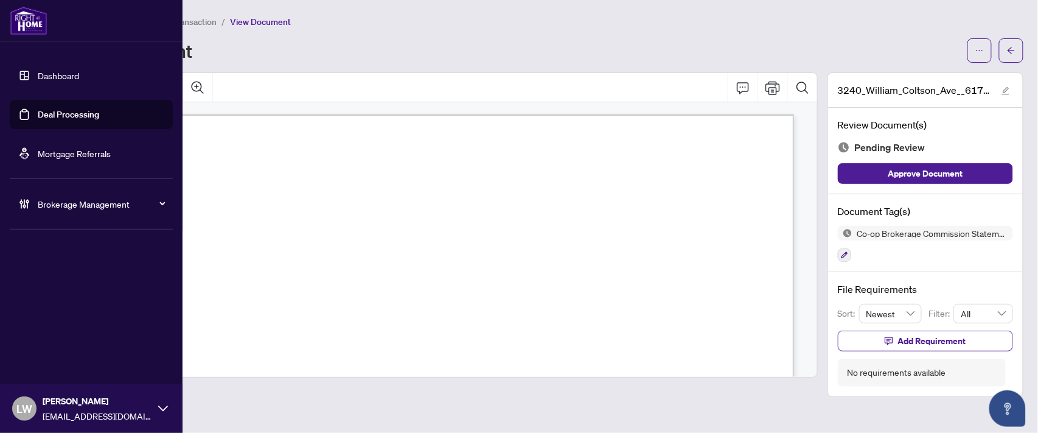
click at [38, 116] on link "Deal Processing" at bounding box center [68, 114] width 61 height 11
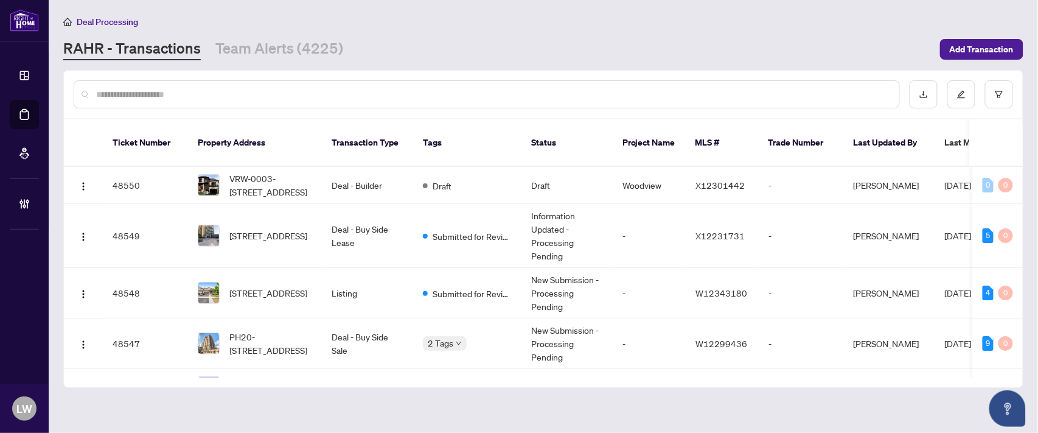
click at [304, 93] on input "text" at bounding box center [493, 94] width 794 height 13
type input "*****"
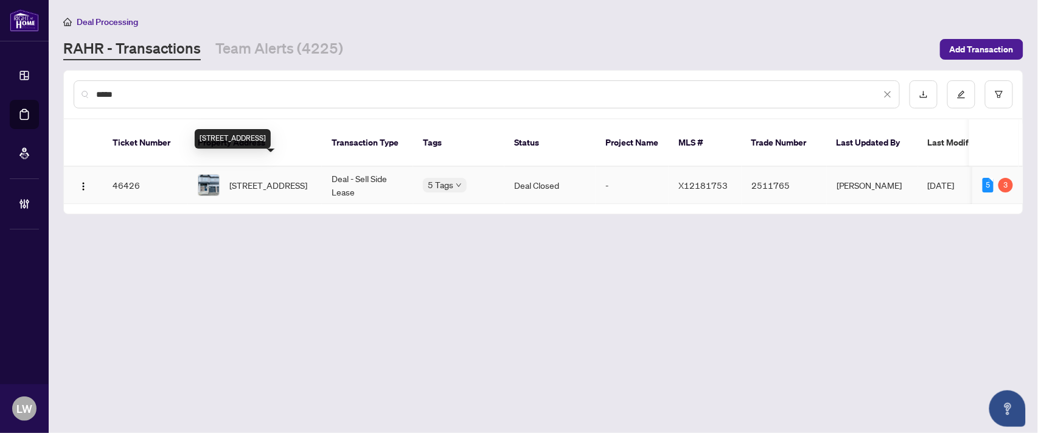
click at [242, 178] on span "[STREET_ADDRESS]" at bounding box center [268, 184] width 78 height 13
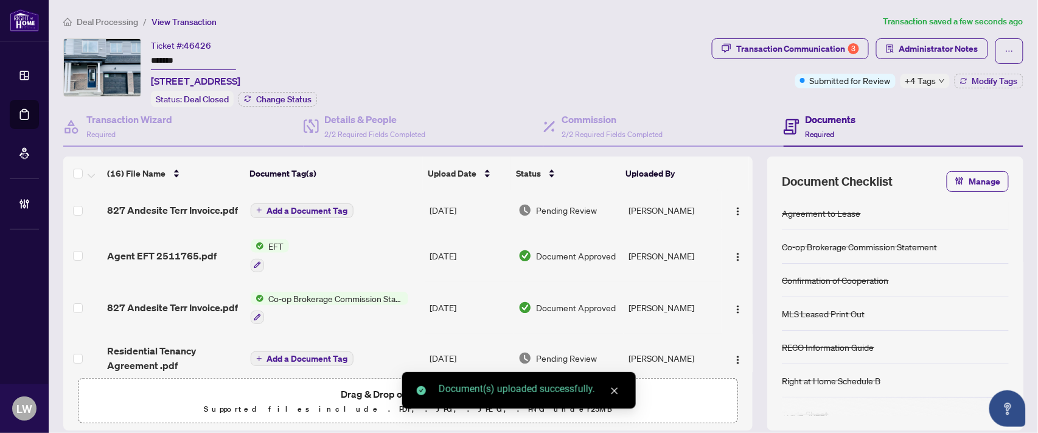
click at [259, 204] on button "Add a Document Tag" at bounding box center [302, 210] width 103 height 15
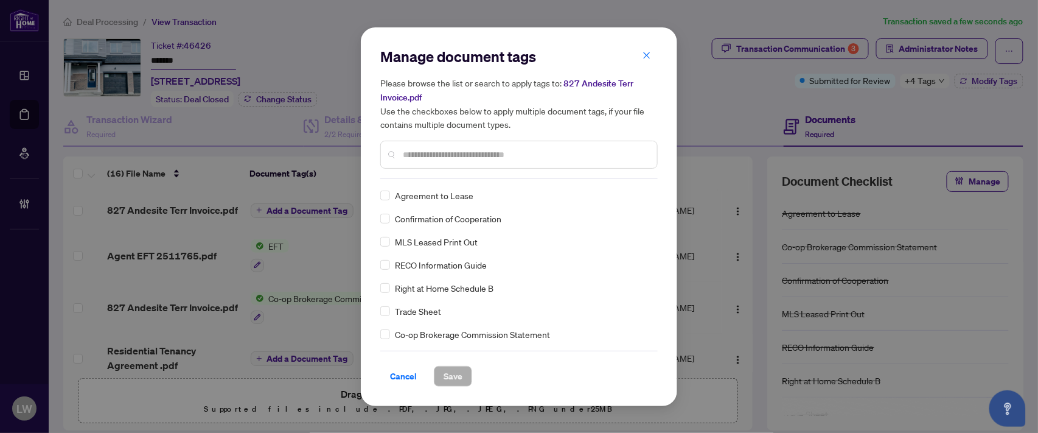
click at [446, 153] on input "text" at bounding box center [525, 154] width 245 height 13
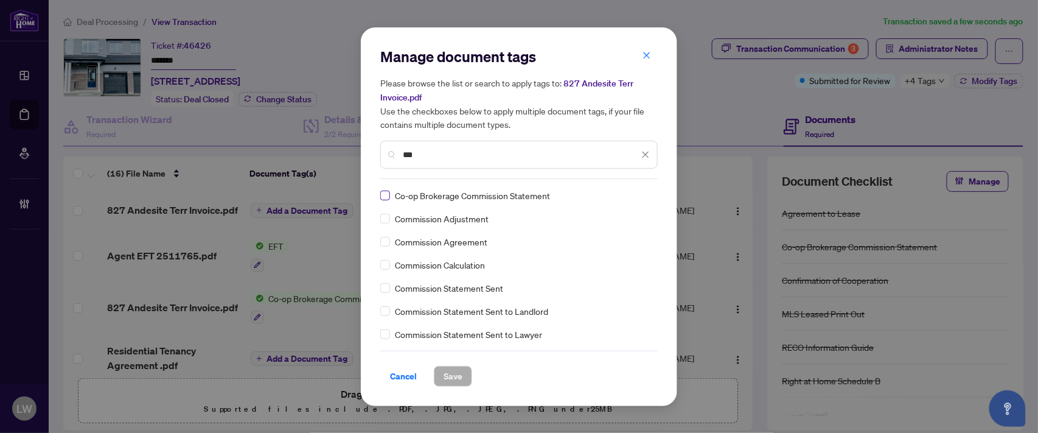
type input "***"
click at [386, 199] on label at bounding box center [385, 195] width 10 height 13
click at [444, 374] on span "Save" at bounding box center [453, 375] width 19 height 19
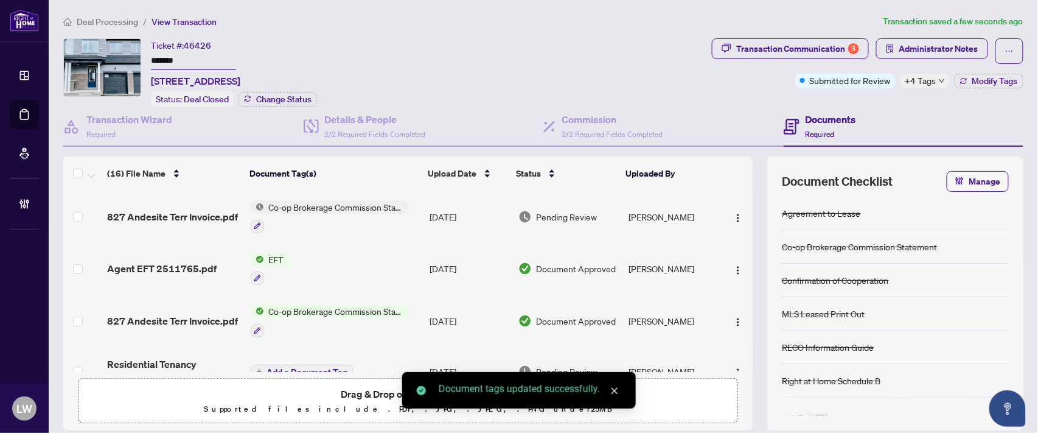
click at [569, 217] on span "Pending Review" at bounding box center [567, 216] width 61 height 13
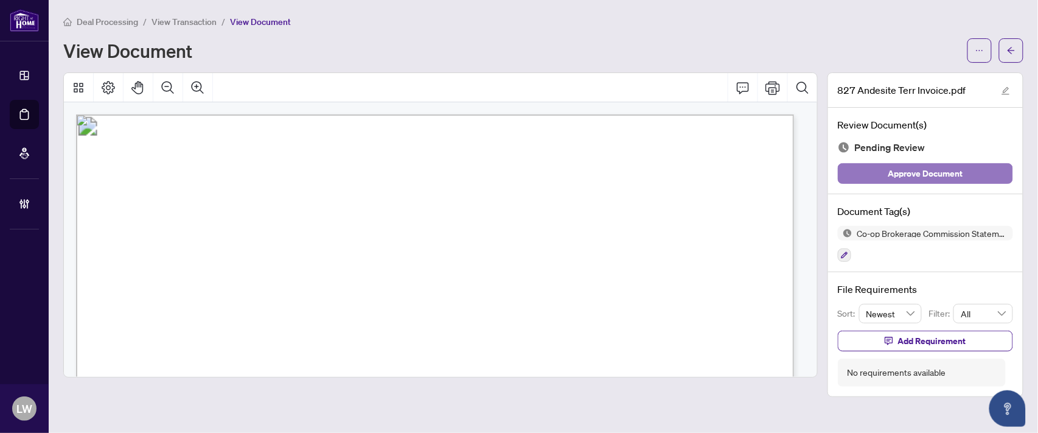
click at [893, 175] on span "Approve Document" at bounding box center [926, 173] width 75 height 19
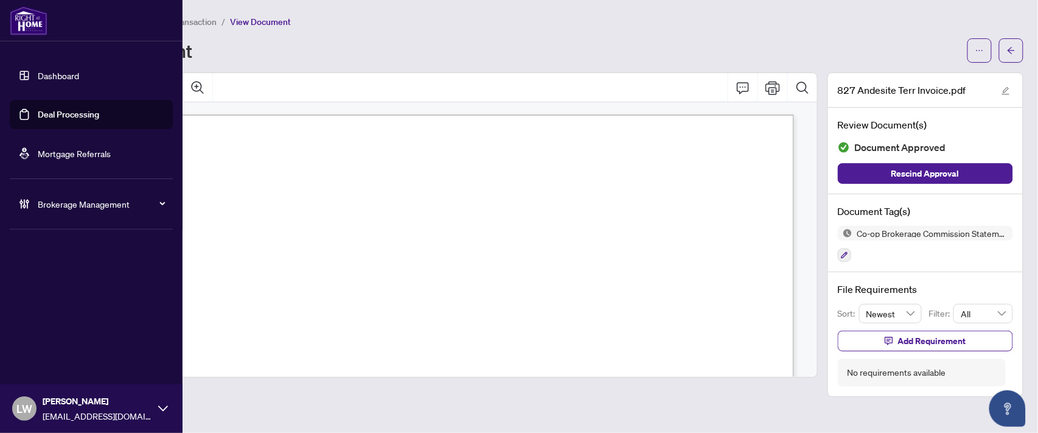
click at [70, 113] on link "Deal Processing" at bounding box center [68, 114] width 61 height 11
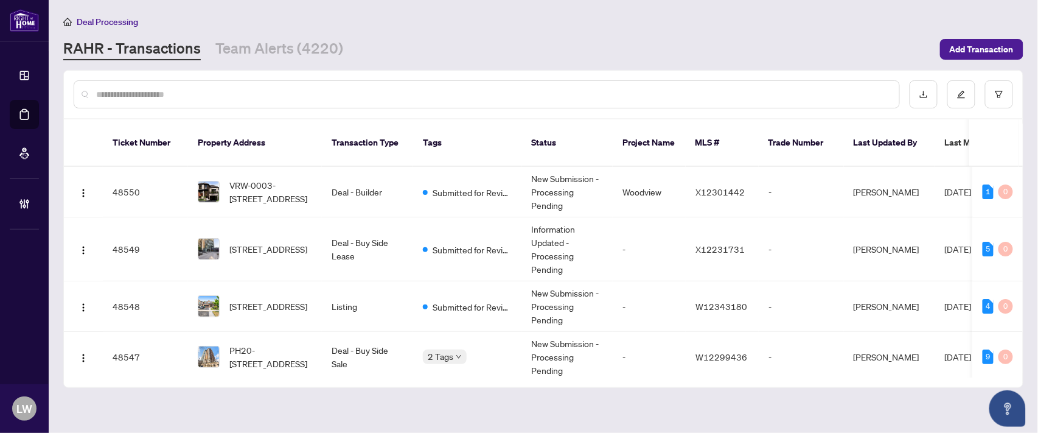
click at [333, 93] on input "text" at bounding box center [493, 94] width 794 height 13
type input "*****"
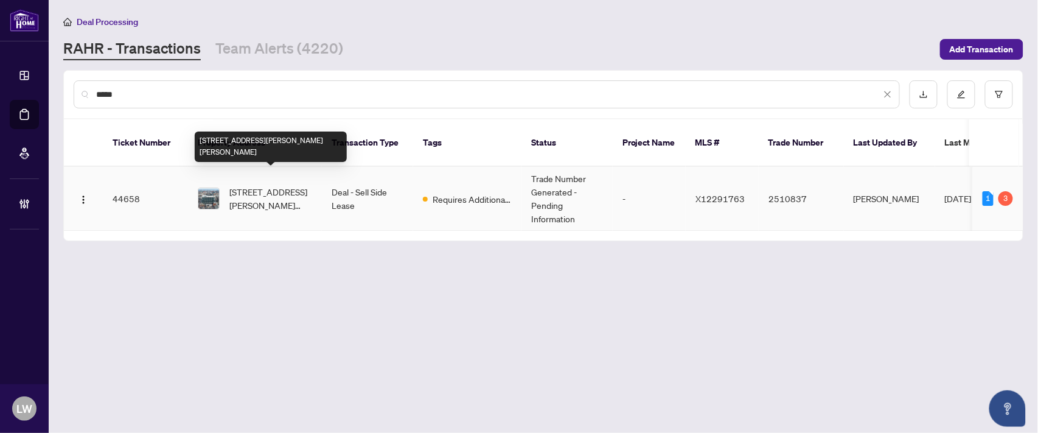
click at [265, 185] on span "[STREET_ADDRESS][PERSON_NAME][PERSON_NAME]" at bounding box center [270, 198] width 83 height 27
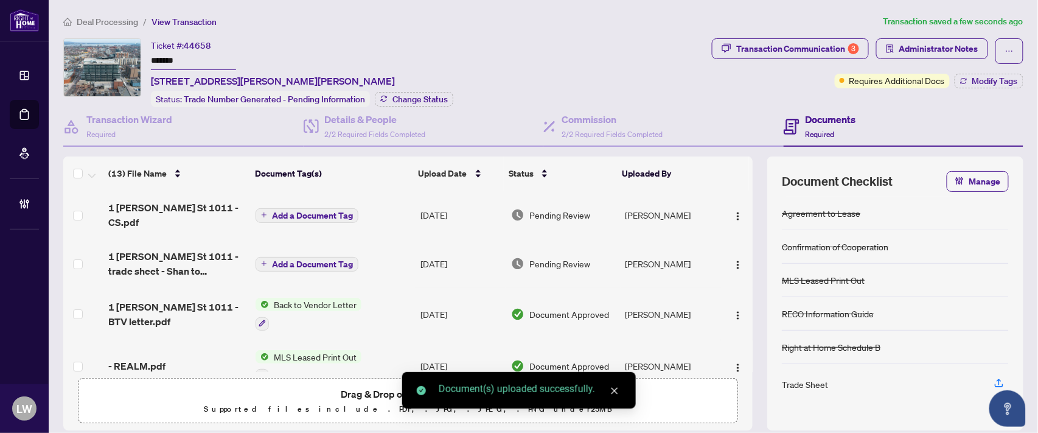
click at [264, 212] on icon "plus" at bounding box center [264, 215] width 6 height 6
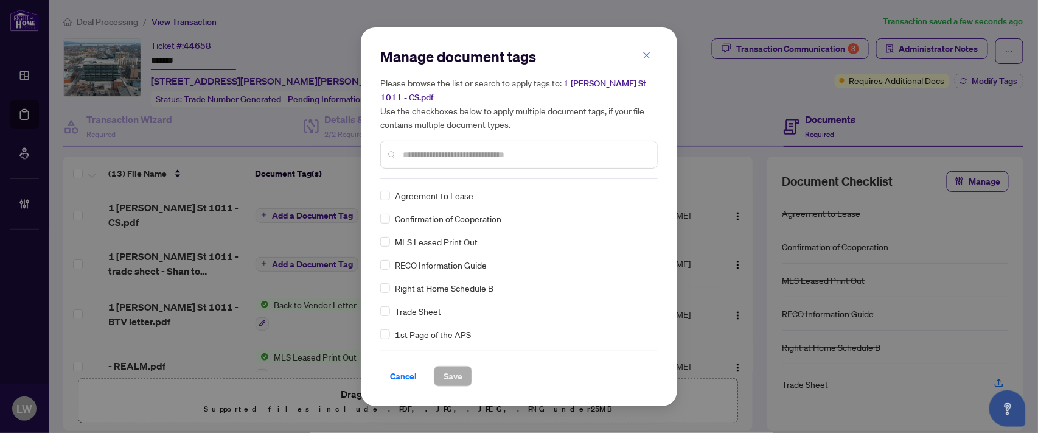
click at [424, 149] on input "text" at bounding box center [525, 154] width 245 height 13
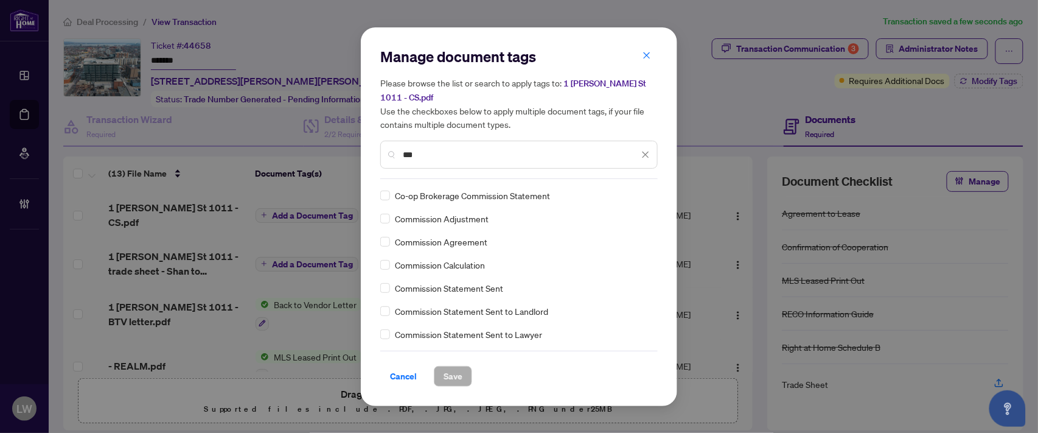
type input "***"
click at [461, 366] on span "Save" at bounding box center [453, 375] width 19 height 19
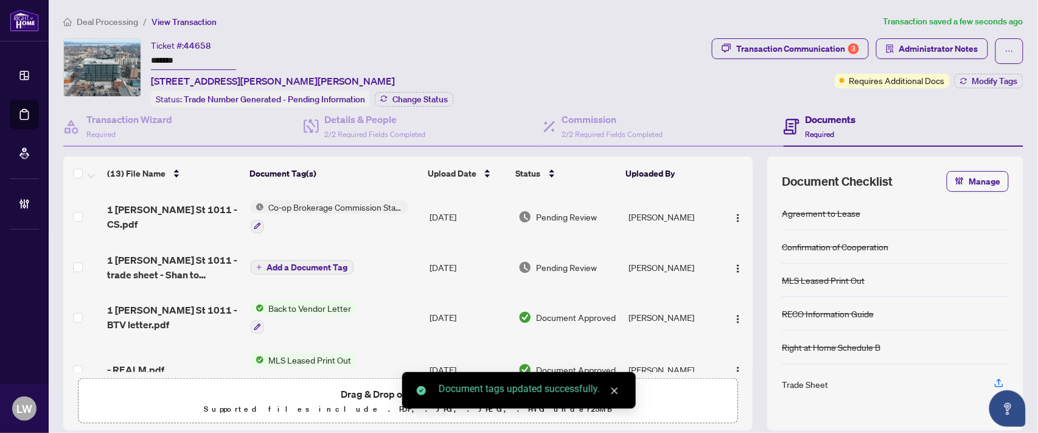
click at [561, 214] on span "Pending Review" at bounding box center [567, 216] width 61 height 13
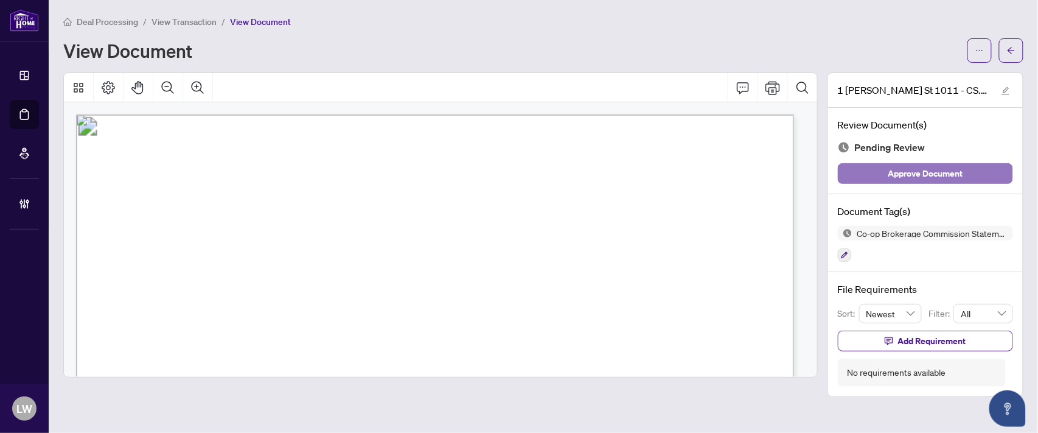
click at [920, 178] on span "Approve Document" at bounding box center [926, 173] width 75 height 19
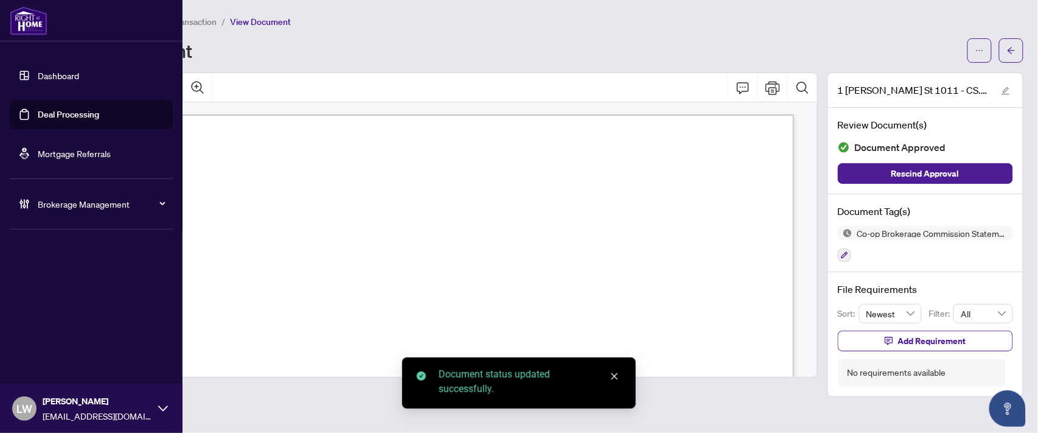
click at [68, 116] on link "Deal Processing" at bounding box center [68, 114] width 61 height 11
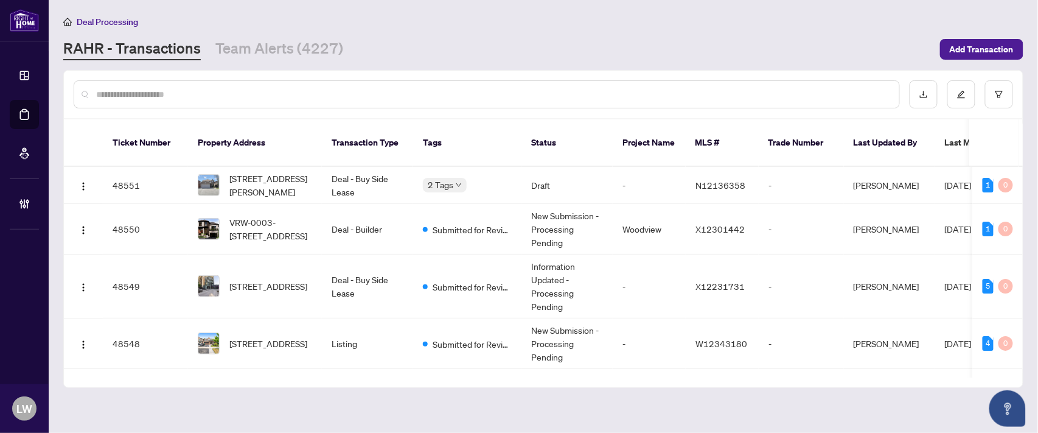
click at [330, 90] on input "text" at bounding box center [493, 94] width 794 height 13
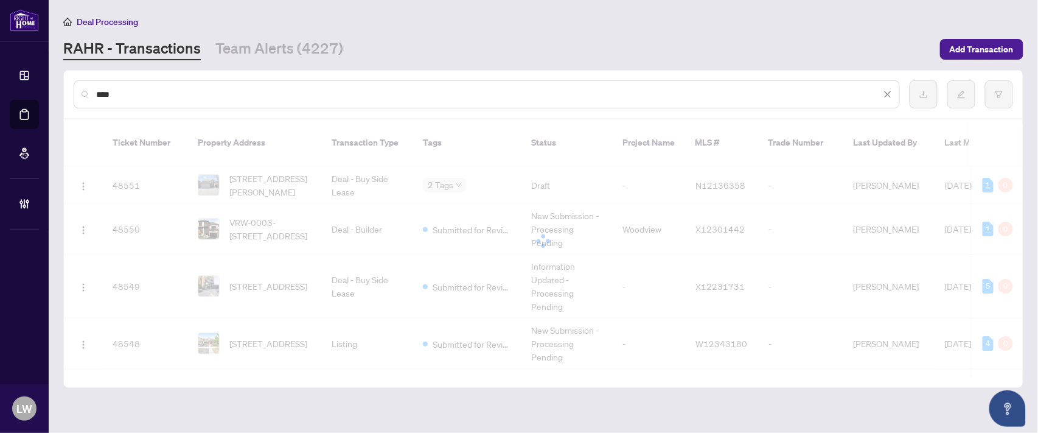
type input "*****"
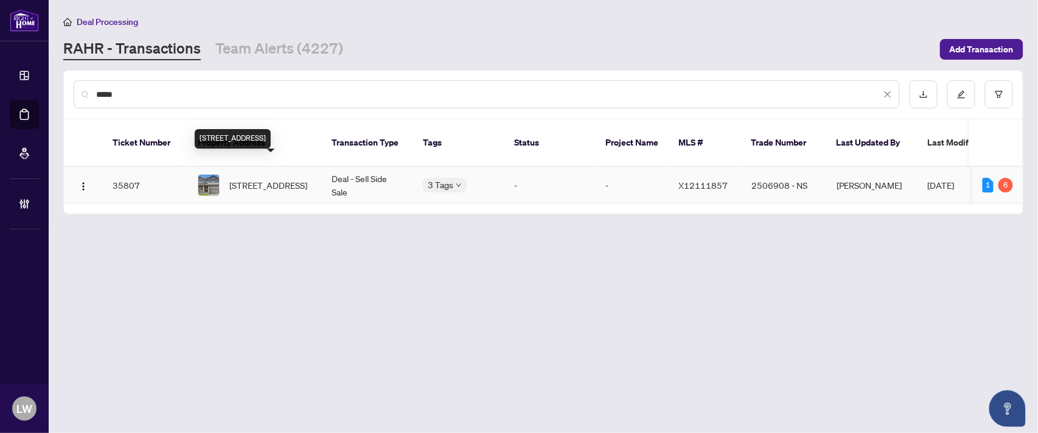
click at [274, 178] on span "[STREET_ADDRESS]" at bounding box center [268, 184] width 78 height 13
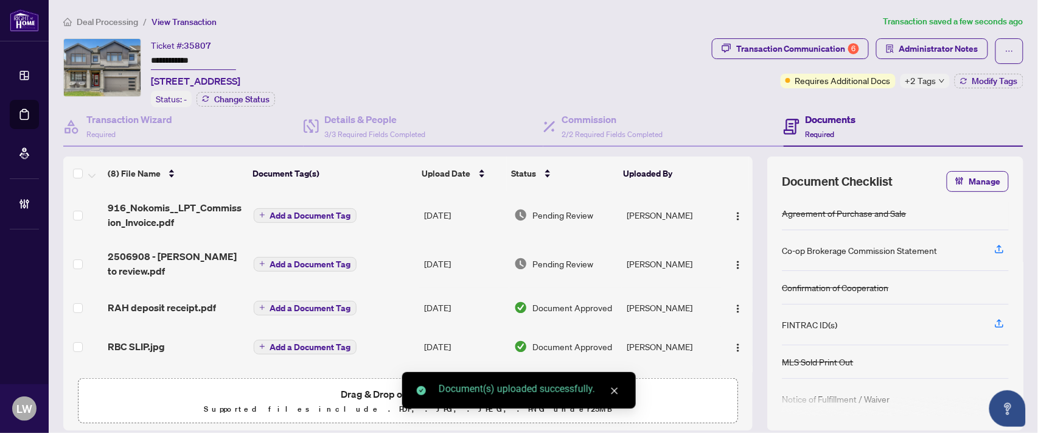
click at [261, 215] on button "Add a Document Tag" at bounding box center [305, 215] width 103 height 15
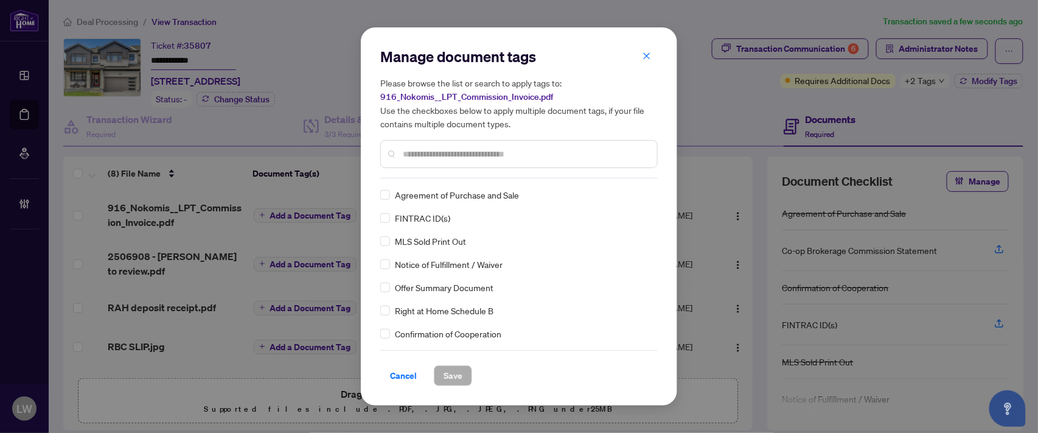
click at [604, 150] on input "text" at bounding box center [525, 153] width 245 height 13
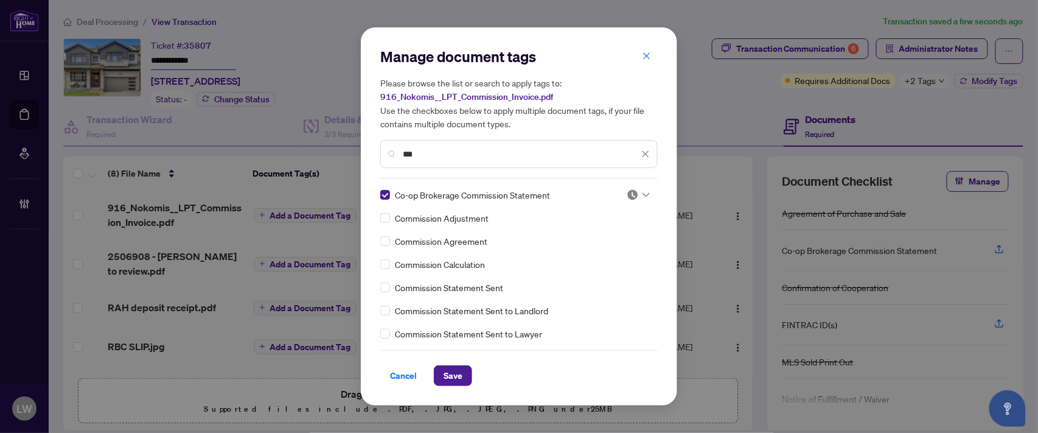
drag, startPoint x: 446, startPoint y: 154, endPoint x: 379, endPoint y: 144, distance: 68.4
click at [379, 144] on div "Manage document tags Please browse the list or search to apply tags to: 916_Nok…" at bounding box center [519, 216] width 317 height 378
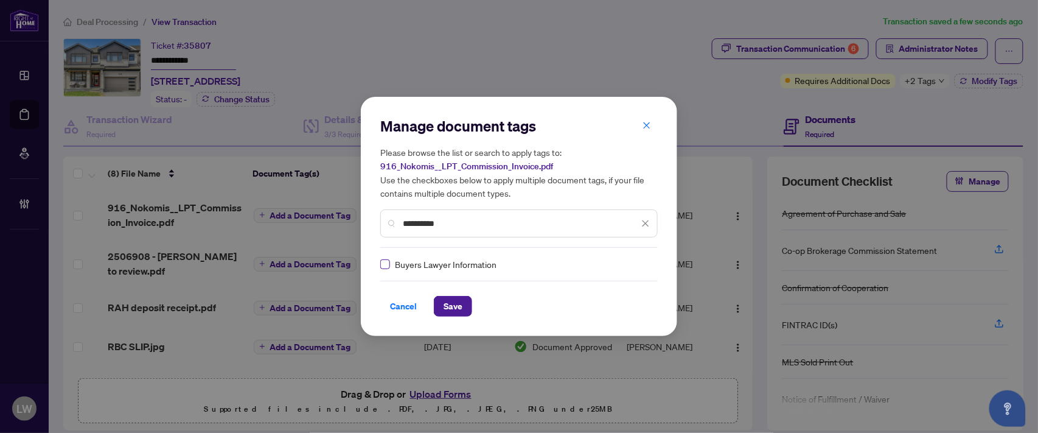
type input "**********"
click at [444, 302] on span "Save" at bounding box center [453, 305] width 19 height 19
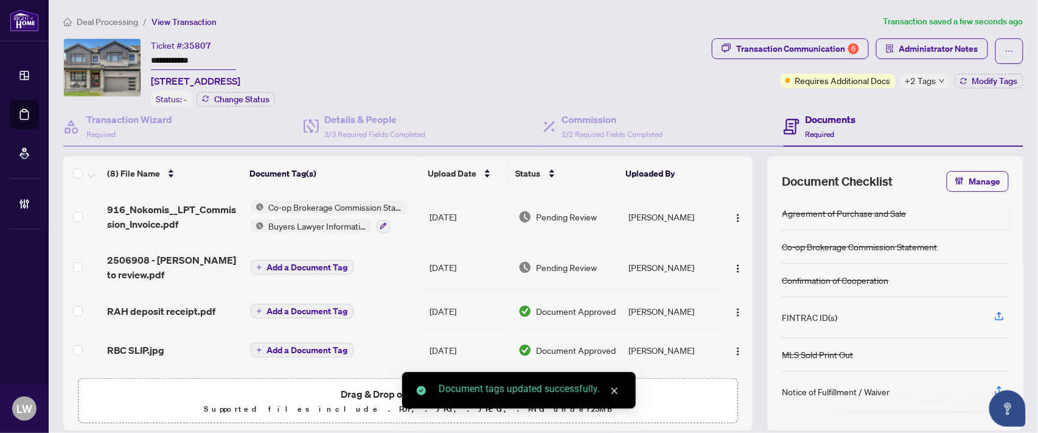
click at [551, 210] on span "Pending Review" at bounding box center [567, 216] width 61 height 13
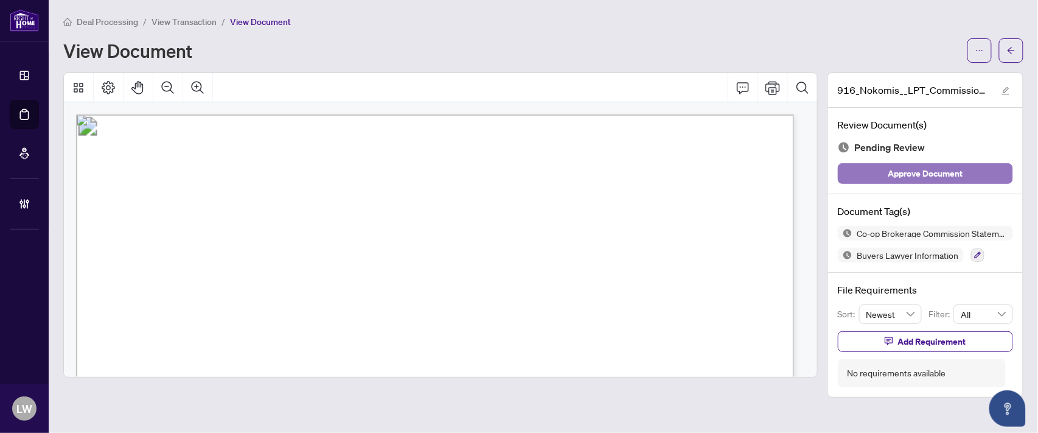
click at [909, 175] on span "Approve Document" at bounding box center [926, 173] width 75 height 19
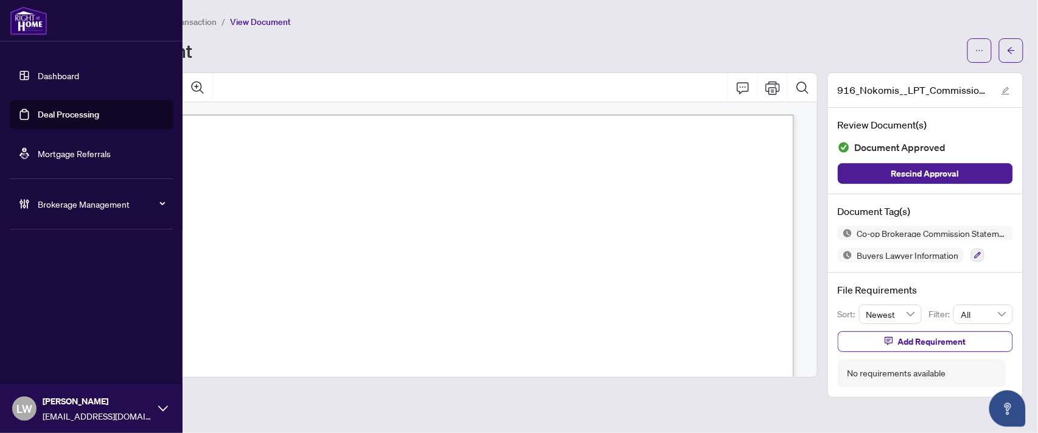
click at [75, 117] on link "Deal Processing" at bounding box center [68, 114] width 61 height 11
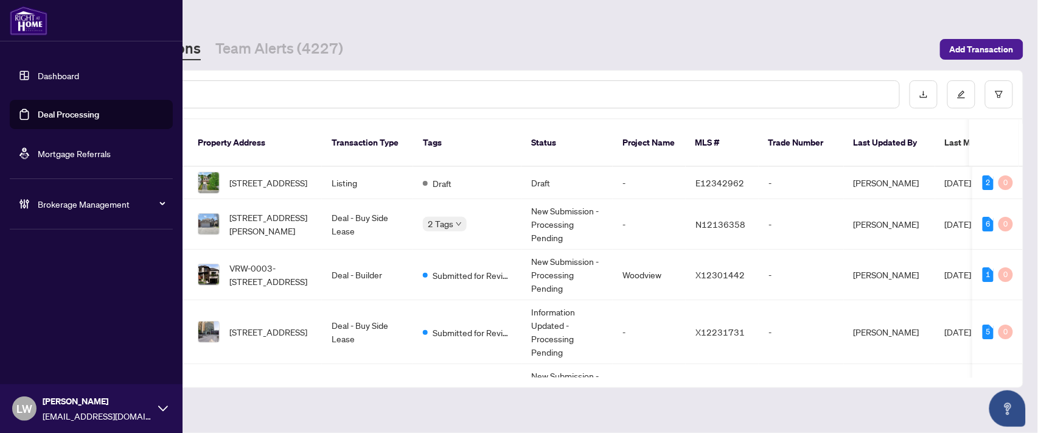
click at [18, 408] on span "LW" at bounding box center [24, 408] width 16 height 17
click at [46, 362] on span "Logout" at bounding box center [48, 361] width 27 height 19
